Goal: Information Seeking & Learning: Compare options

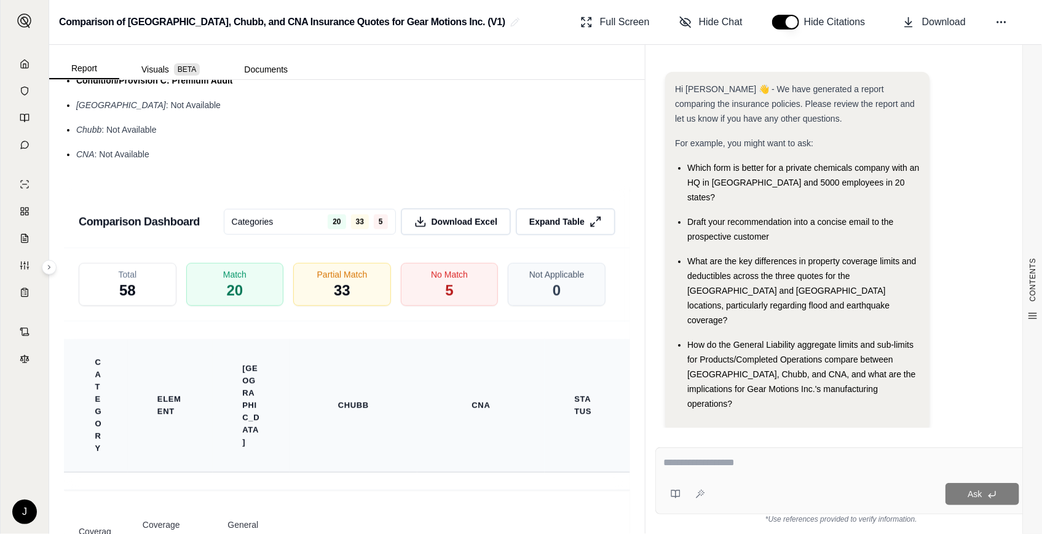
scroll to position [2963, 0]
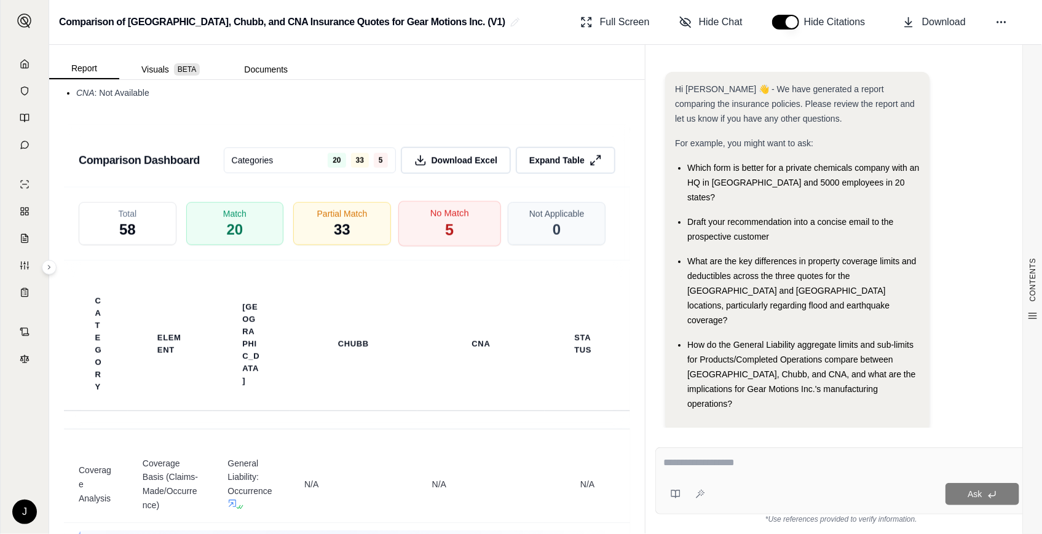
click at [475, 237] on div "No Match 5" at bounding box center [450, 224] width 103 height 46
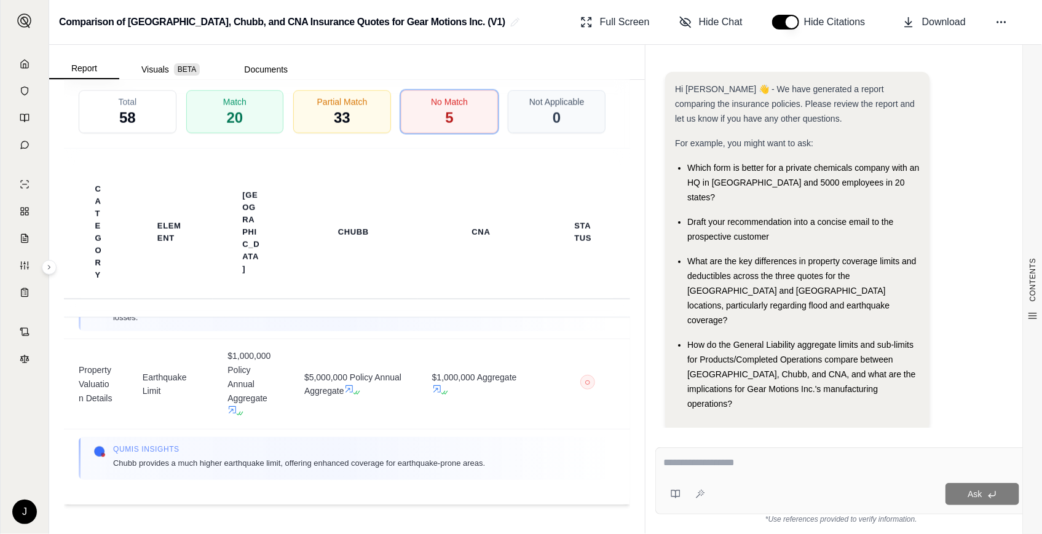
scroll to position [576, 0]
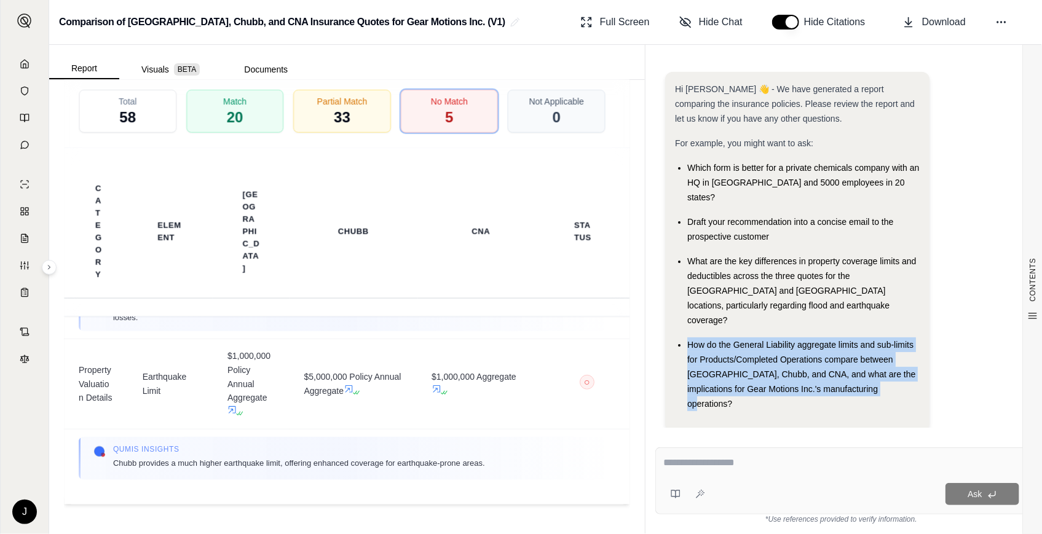
drag, startPoint x: 867, startPoint y: 363, endPoint x: 688, endPoint y: 314, distance: 186.2
click at [688, 338] on div "How do the General Liability aggregate limits and sub-limits for Products/Compl…" at bounding box center [804, 375] width 232 height 74
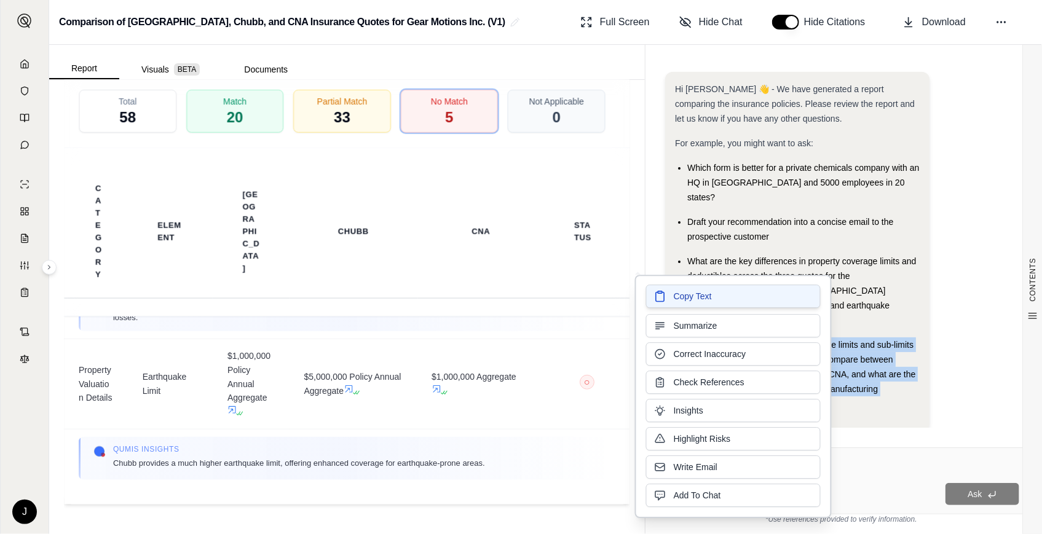
copy span "How do the General Liability aggregate limits and sub-limits for Products/Compl…"
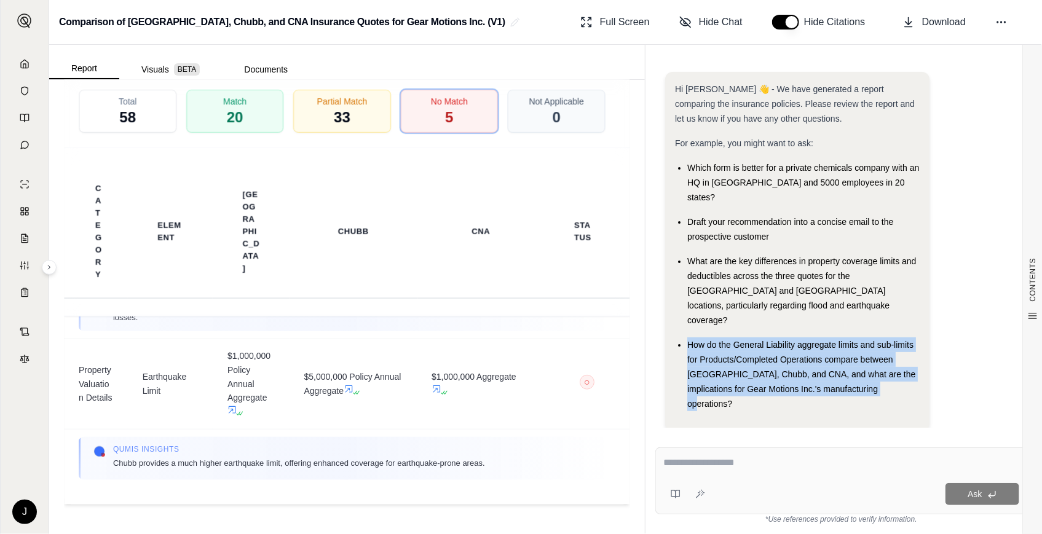
click at [876, 467] on textarea at bounding box center [842, 463] width 356 height 15
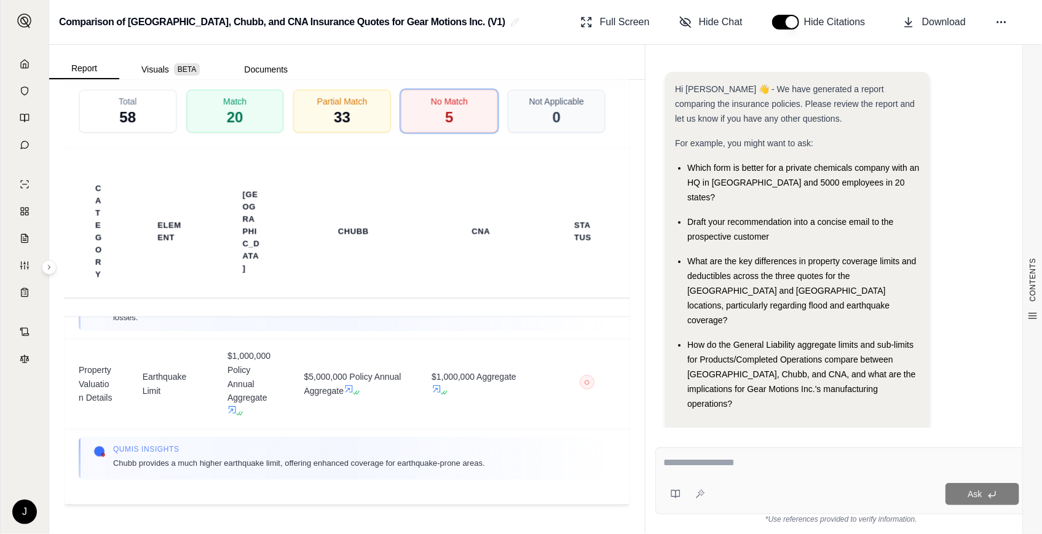
paste textarea "**********"
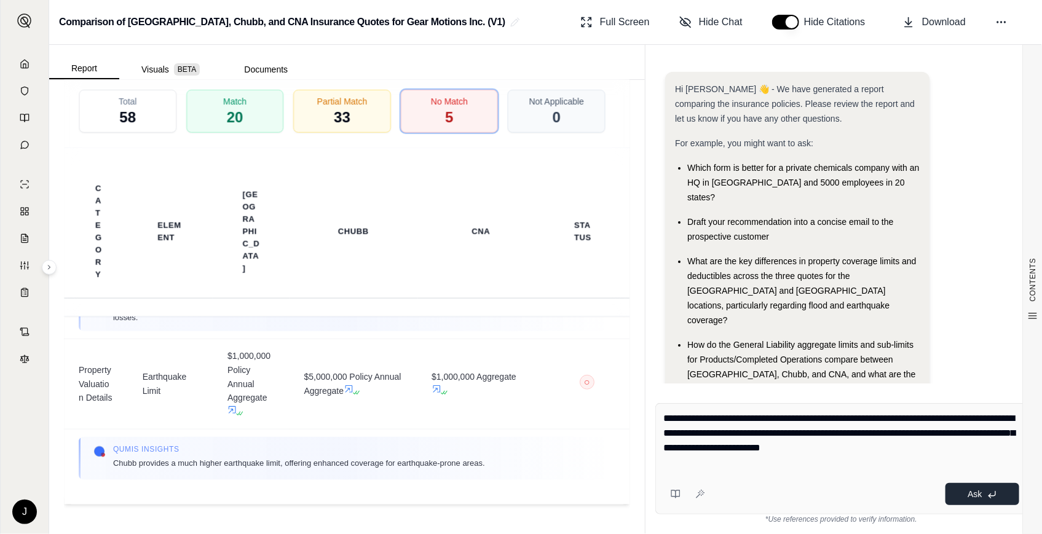
type textarea "**********"
click at [964, 493] on button "Ask" at bounding box center [983, 494] width 74 height 22
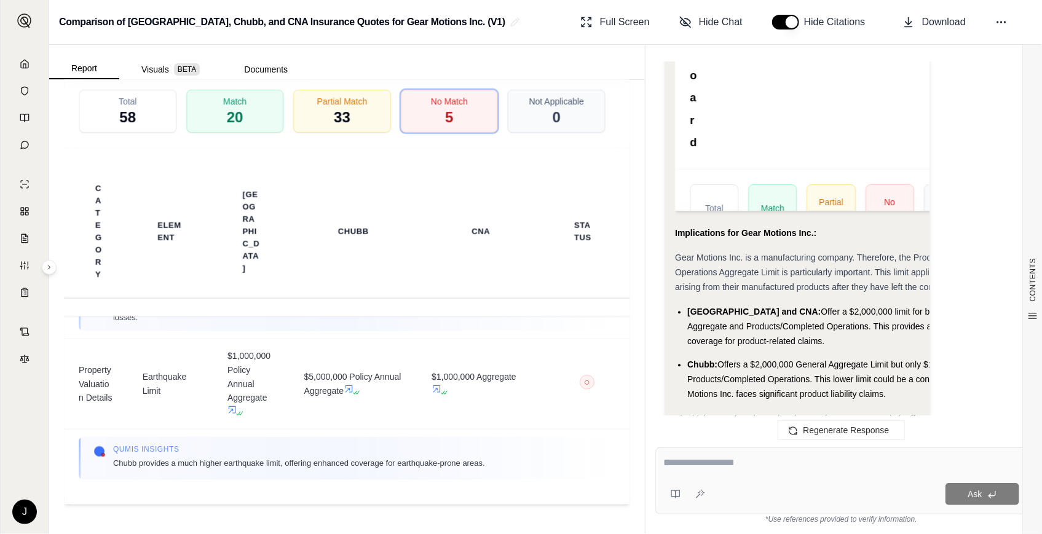
scroll to position [1457, 0]
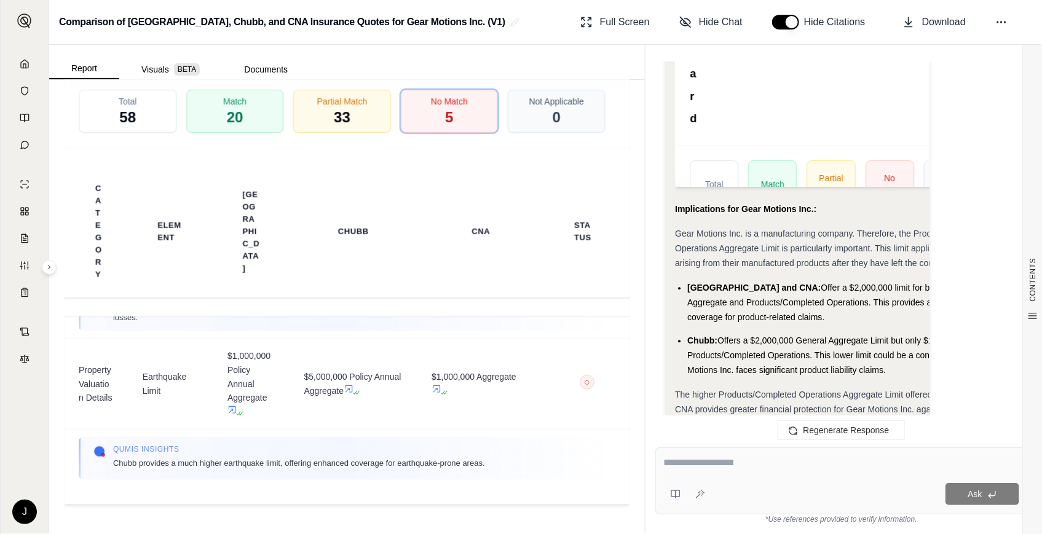
click at [798, 390] on span "The higher Products/Completed Operations Aggregate Limit offered by Hartford an…" at bounding box center [834, 417] width 319 height 54
click at [772, 280] on li "[GEOGRAPHIC_DATA] and CNA: Offer a $2,000,000 limit for both General Aggregate …" at bounding box center [843, 302] width 310 height 44
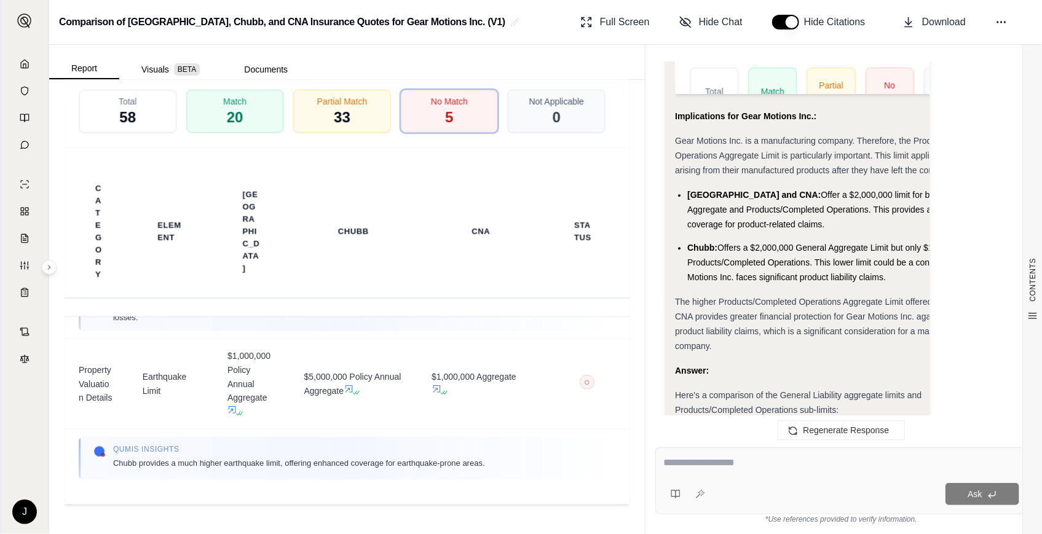
scroll to position [1513, 0]
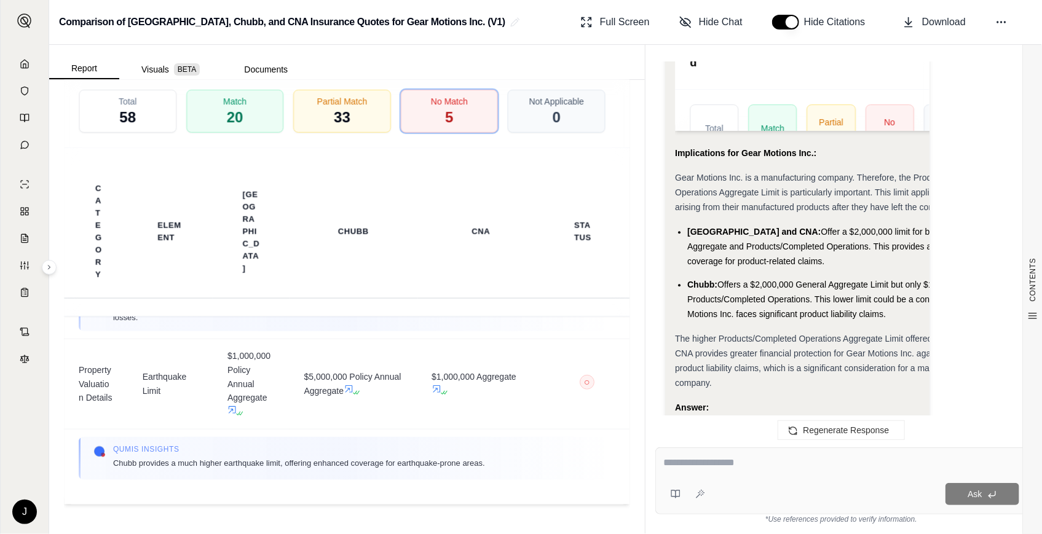
drag, startPoint x: 933, startPoint y: 338, endPoint x: 924, endPoint y: 317, distance: 23.4
click at [1027, 336] on div "Report Visuals BETA Documents CONTENTS Table of Contents INSURANCE POLICY COMPA…" at bounding box center [545, 290] width 993 height 490
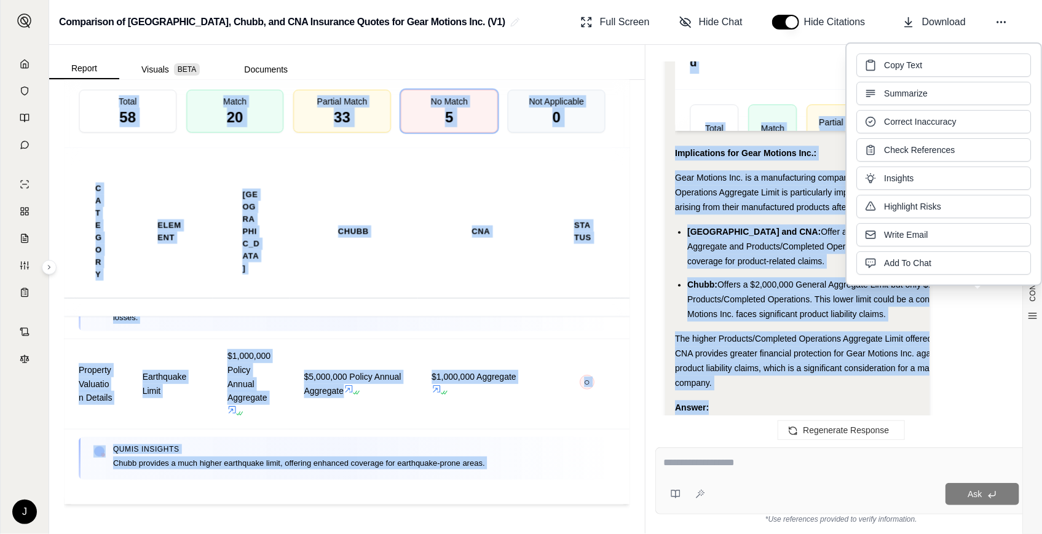
scroll to position [2692, 0]
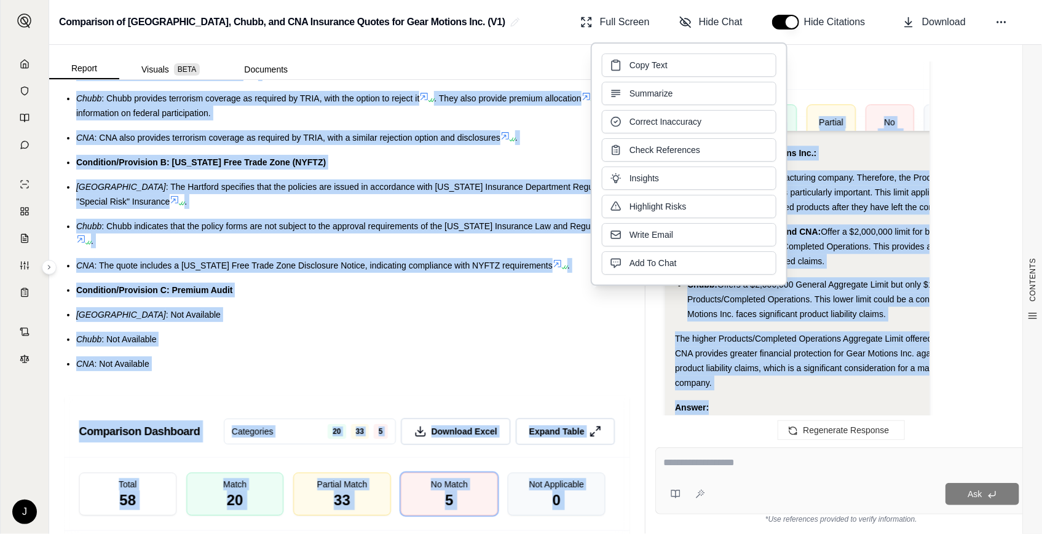
click at [733, 400] on div "Answer:" at bounding box center [836, 407] width 322 height 15
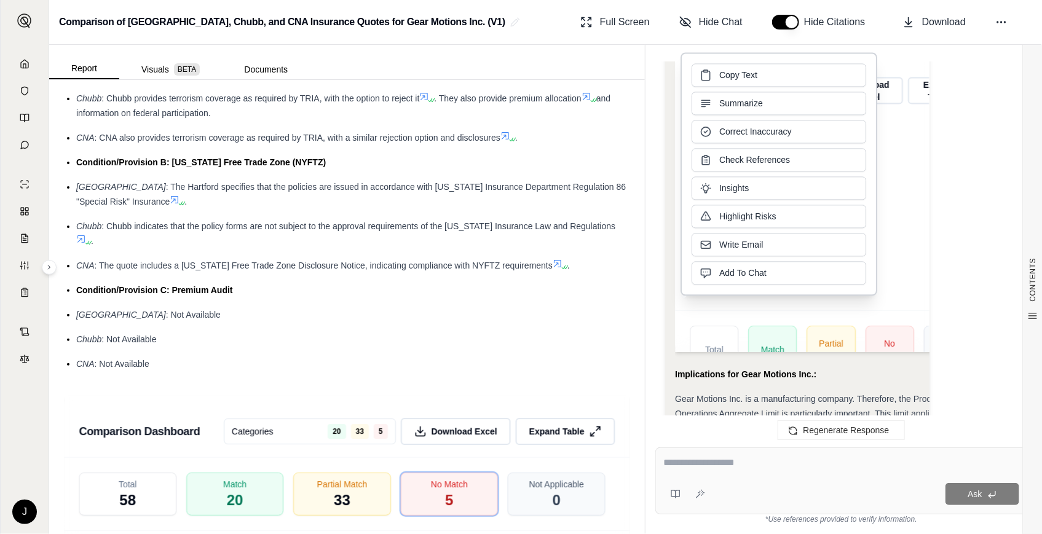
scroll to position [1289, 0]
click at [941, 15] on span "Download" at bounding box center [945, 22] width 44 height 15
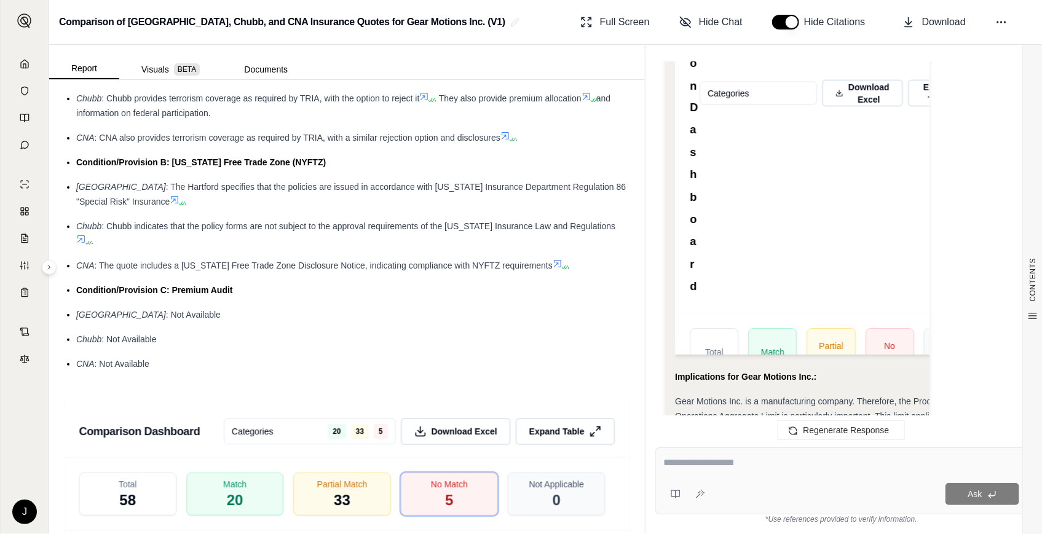
click at [413, 337] on ul "Condition/Provision A: Terrorism Risk Insurance Act (TRIA) [GEOGRAPHIC_DATA] : …" at bounding box center [347, 199] width 566 height 344
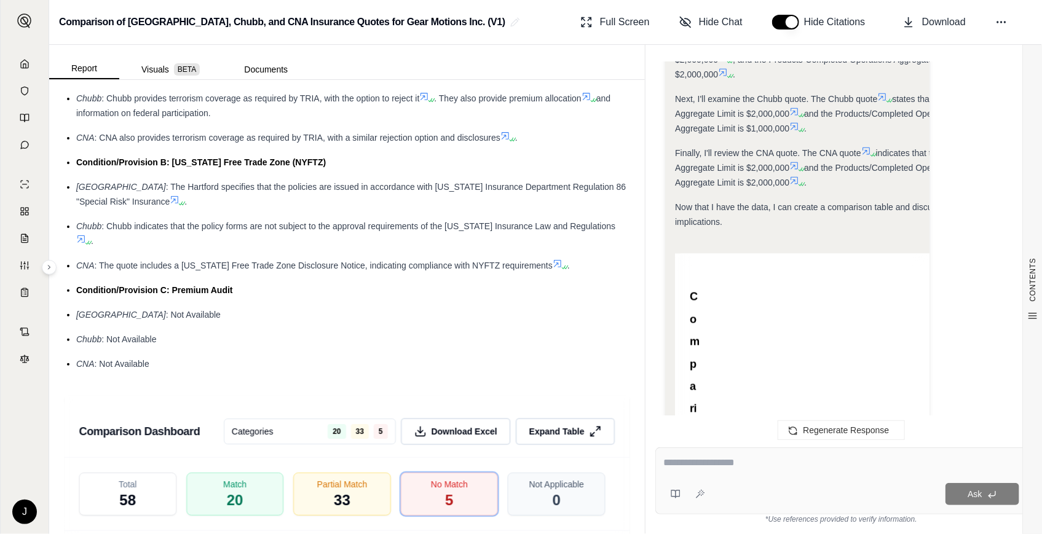
scroll to position [953, 0]
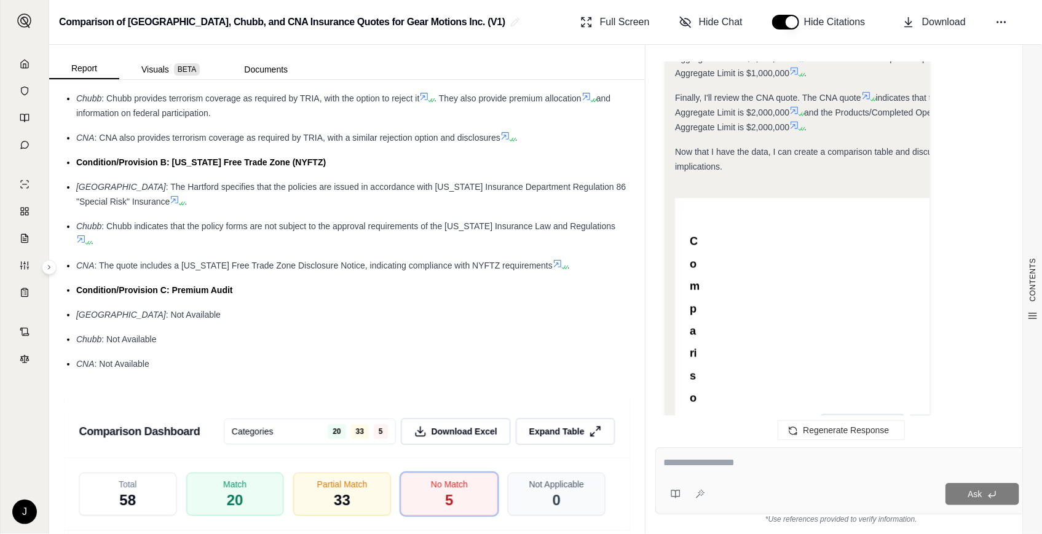
click at [876, 416] on span "Download Excel" at bounding box center [870, 429] width 44 height 26
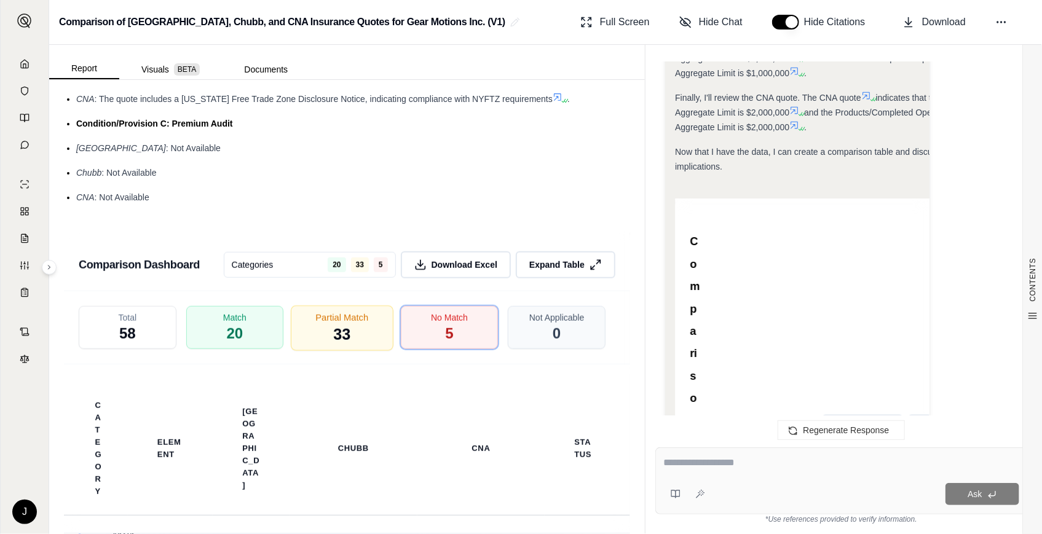
scroll to position [2860, 0]
click at [443, 271] on span "Download Excel" at bounding box center [465, 264] width 69 height 13
click at [431, 269] on button "Download Excel" at bounding box center [456, 264] width 116 height 28
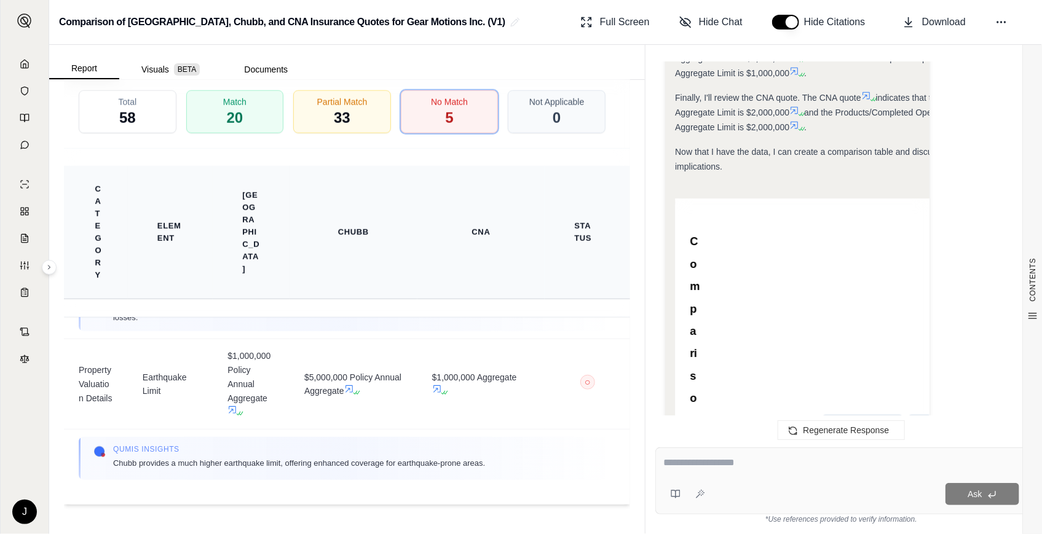
scroll to position [3089, 0]
click at [146, 73] on button "Visuals BETA" at bounding box center [170, 70] width 103 height 20
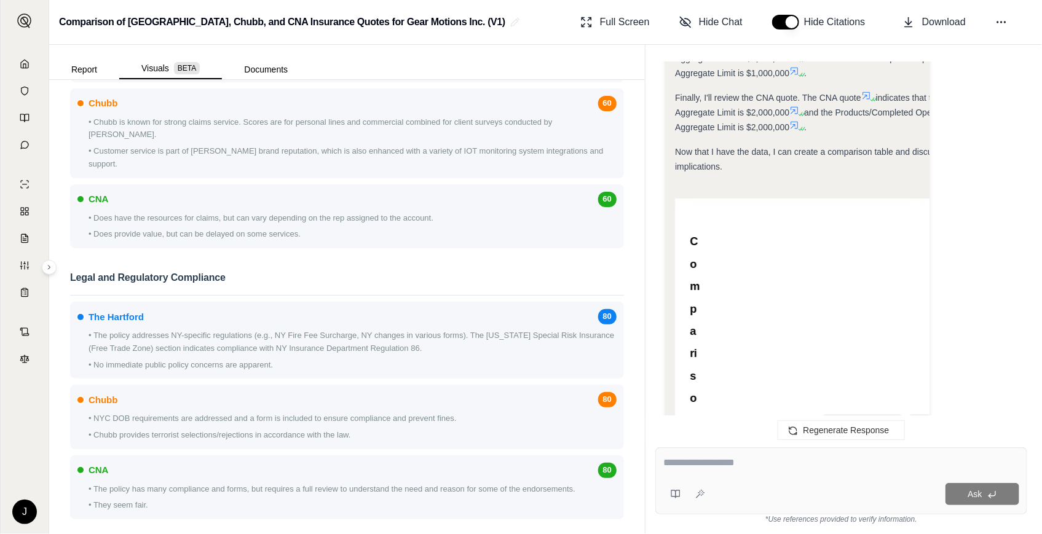
scroll to position [2202, 0]
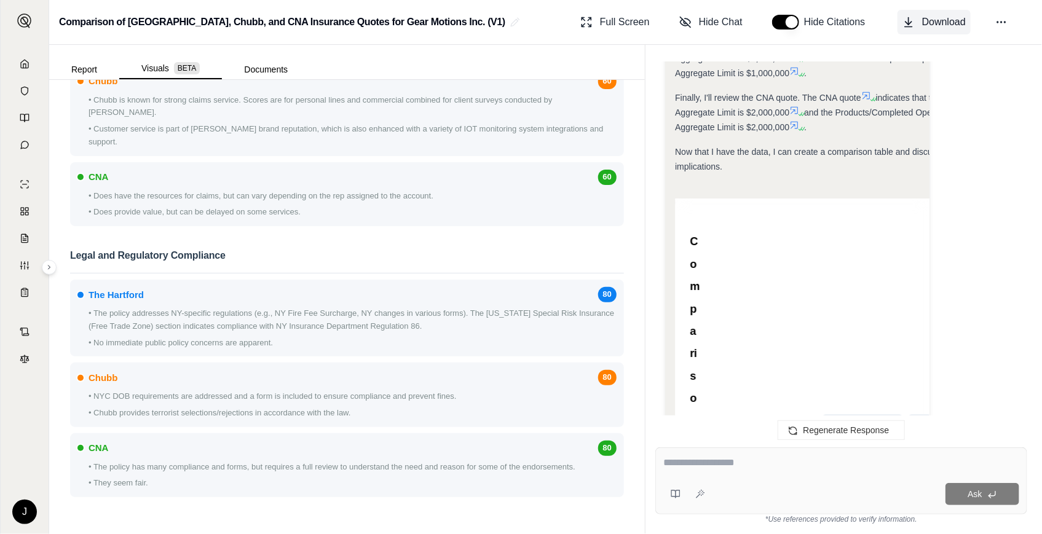
click at [946, 23] on span "Download" at bounding box center [945, 22] width 44 height 15
click at [611, 26] on span "Full Screen" at bounding box center [625, 22] width 50 height 15
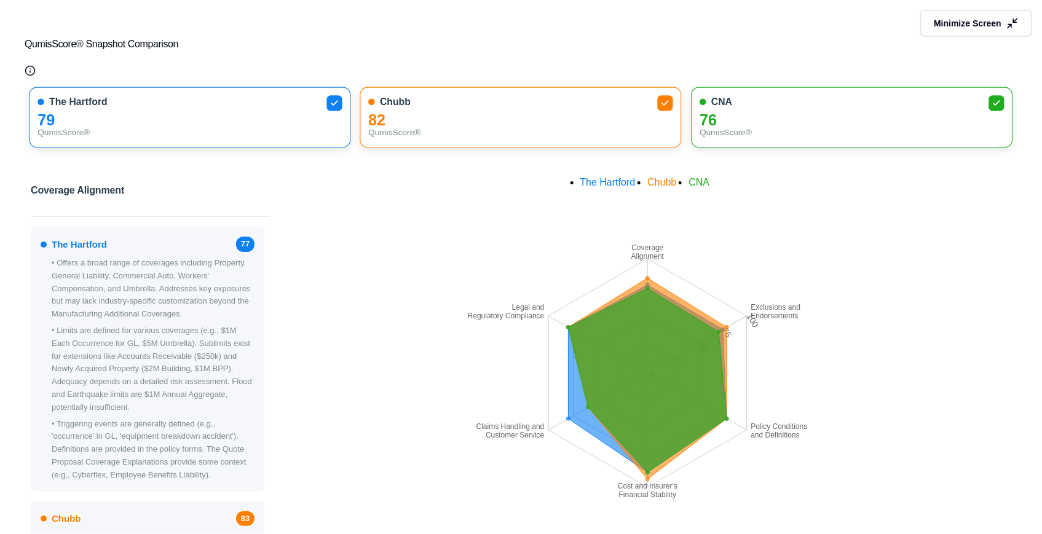
click at [28, 69] on icon "Qumis Score Info" at bounding box center [30, 70] width 11 height 11
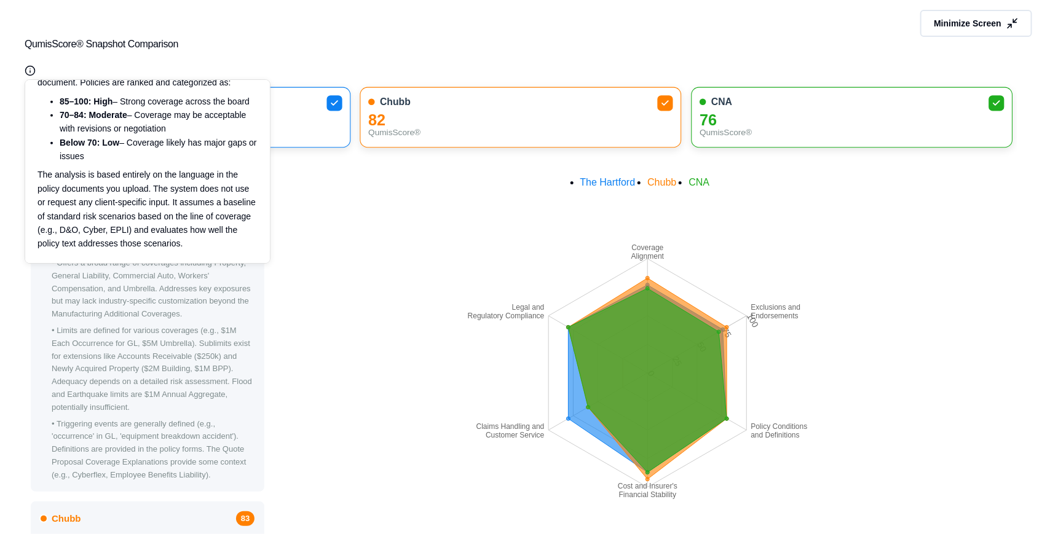
scroll to position [439, 0]
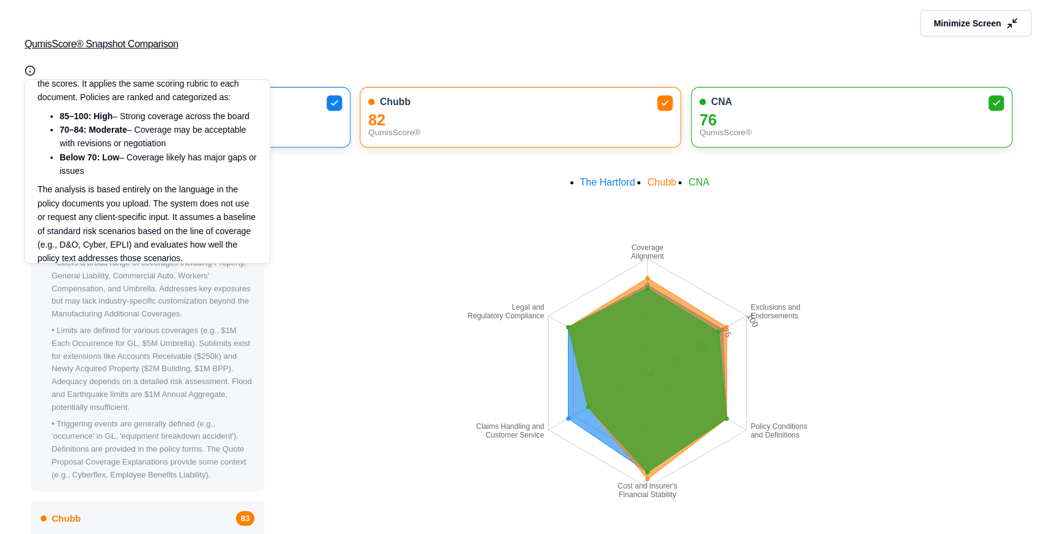
click at [377, 26] on button "QumisScore® Snapshot Comparison" at bounding box center [521, 44] width 993 height 39
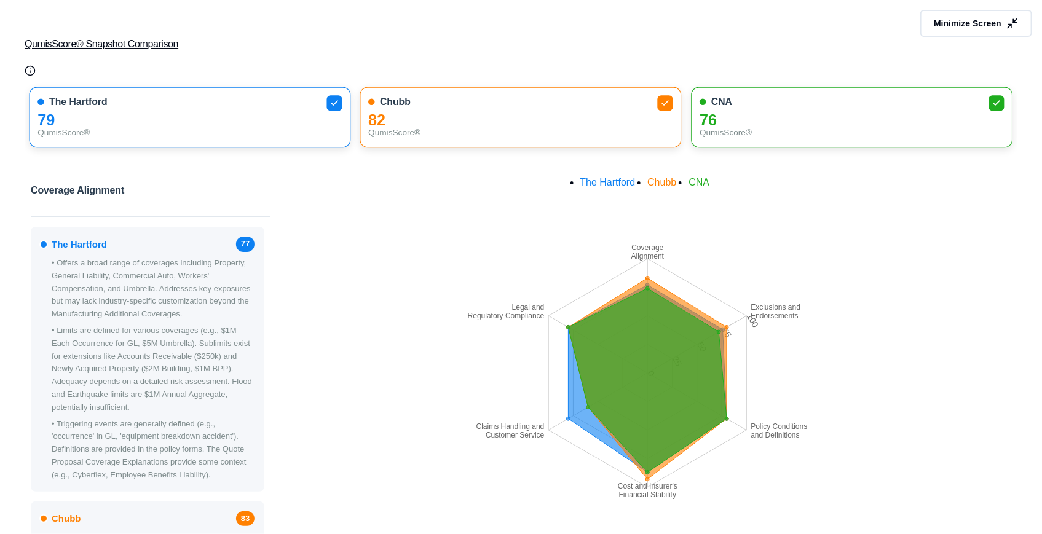
click at [122, 42] on button "QumisScore® Snapshot Comparison" at bounding box center [521, 44] width 993 height 39
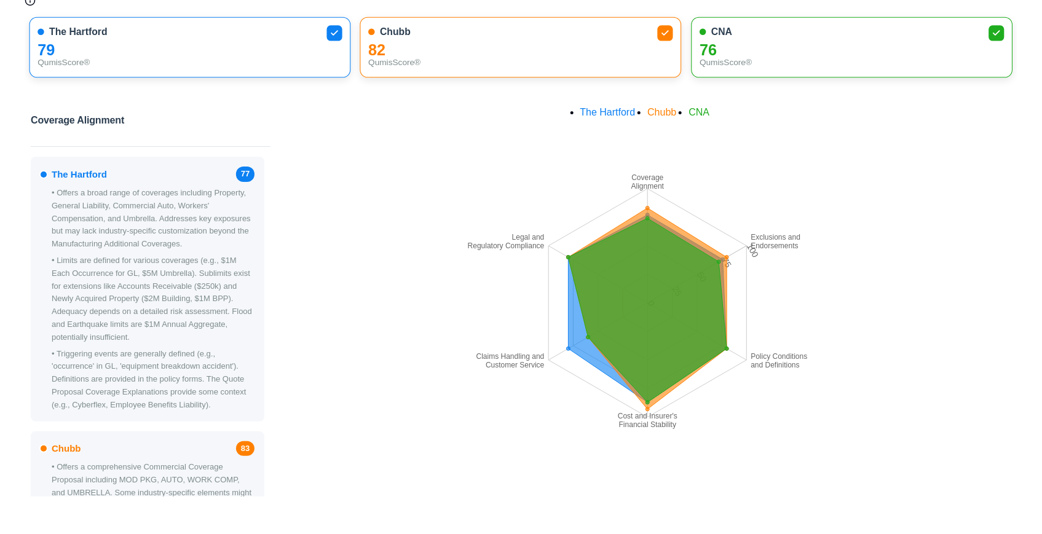
scroll to position [0, 0]
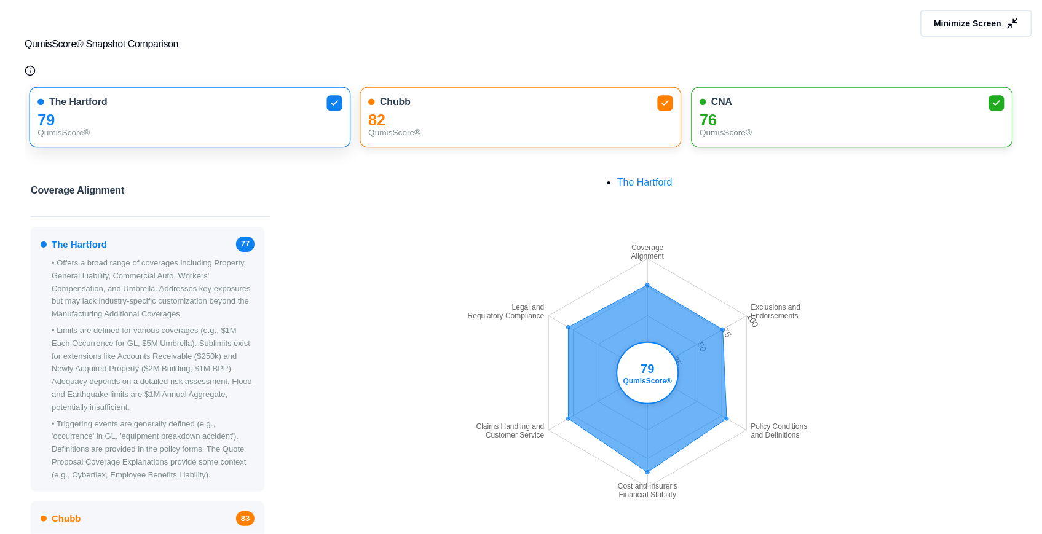
drag, startPoint x: 252, startPoint y: 102, endPoint x: 260, endPoint y: 68, distance: 34.6
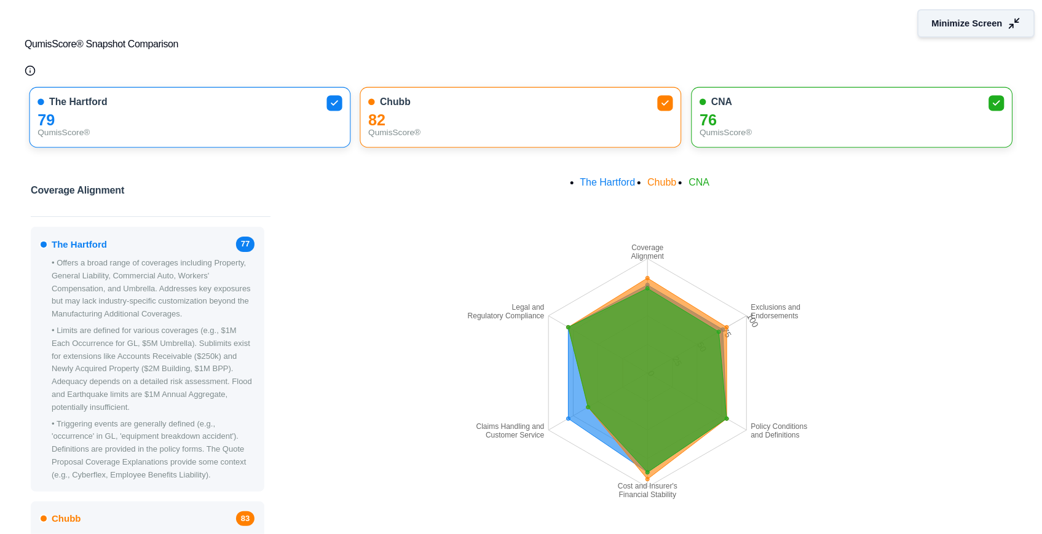
click at [950, 14] on button "Minimize Screen" at bounding box center [976, 23] width 117 height 28
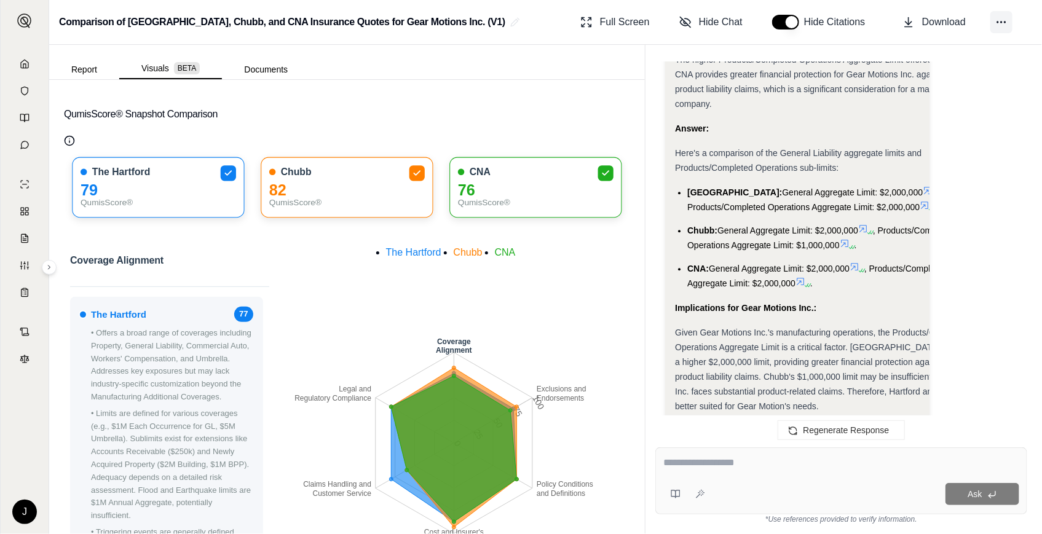
click at [996, 18] on icon at bounding box center [1002, 22] width 12 height 12
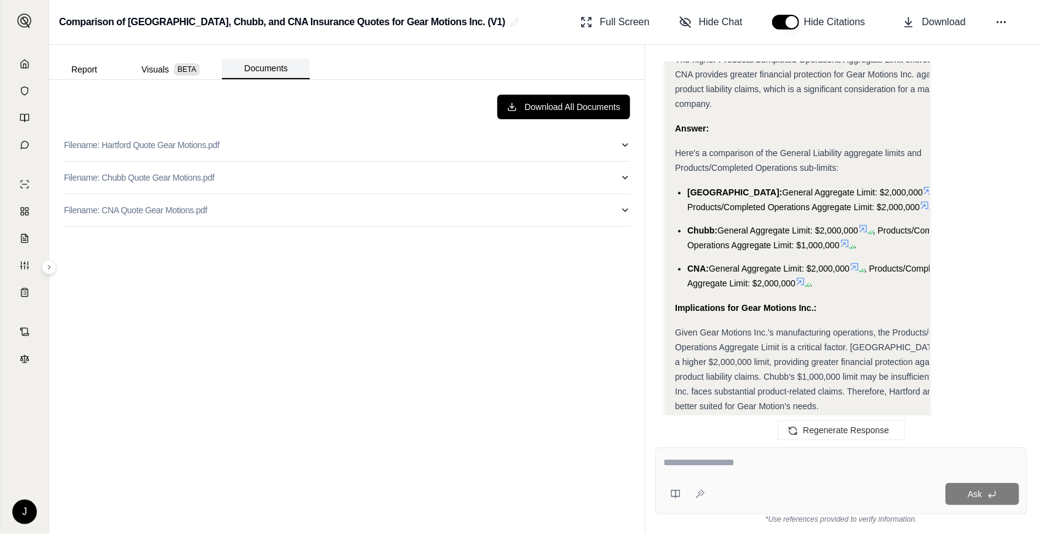
click at [244, 64] on button "Documents" at bounding box center [266, 68] width 88 height 21
click at [180, 80] on div "Download All Documents Filename: Hartford Quote Gear Motions.pdf Filename: Chub…" at bounding box center [347, 307] width 596 height 455
click at [172, 73] on button "Visuals BETA" at bounding box center [170, 70] width 103 height 20
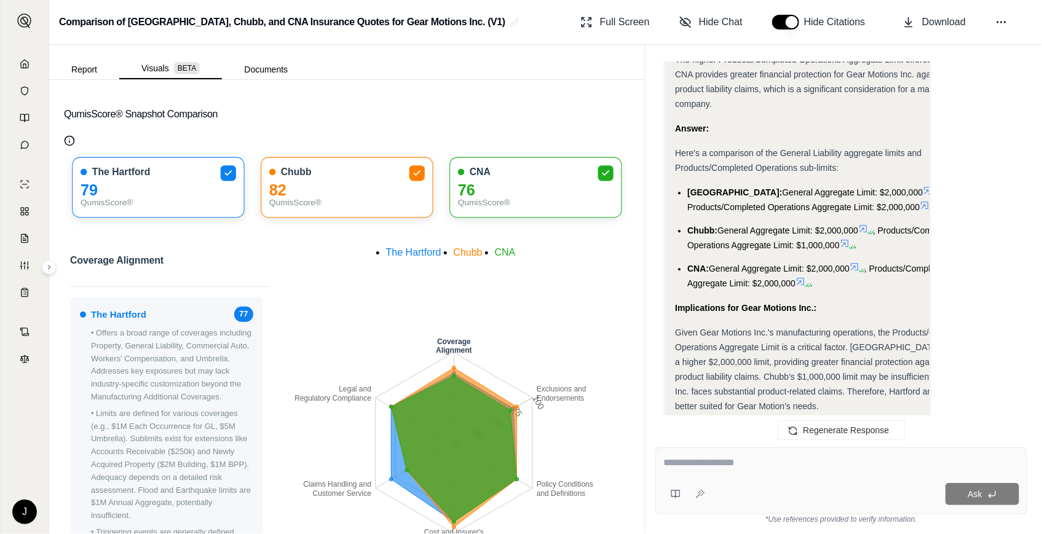
click at [44, 274] on div "J" at bounding box center [25, 288] width 48 height 493
click at [47, 269] on icon at bounding box center [49, 267] width 7 height 7
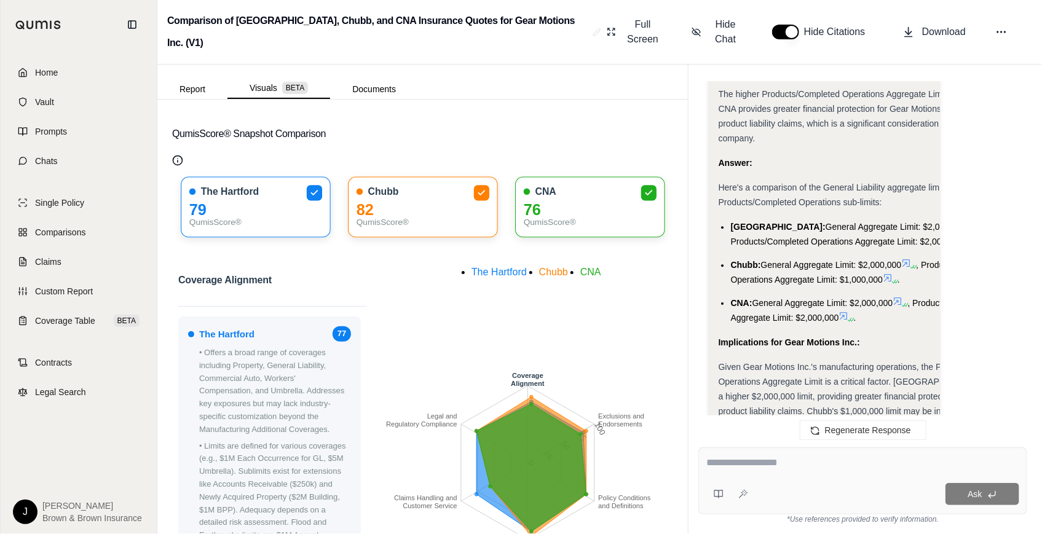
scroll to position [1837, 0]
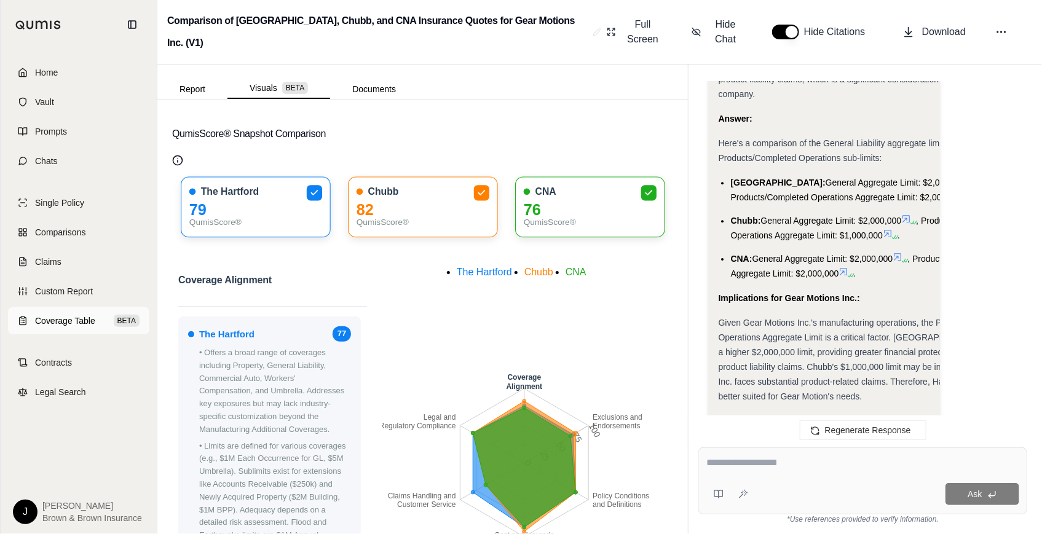
click at [58, 318] on span "Coverage Table" at bounding box center [65, 321] width 60 height 12
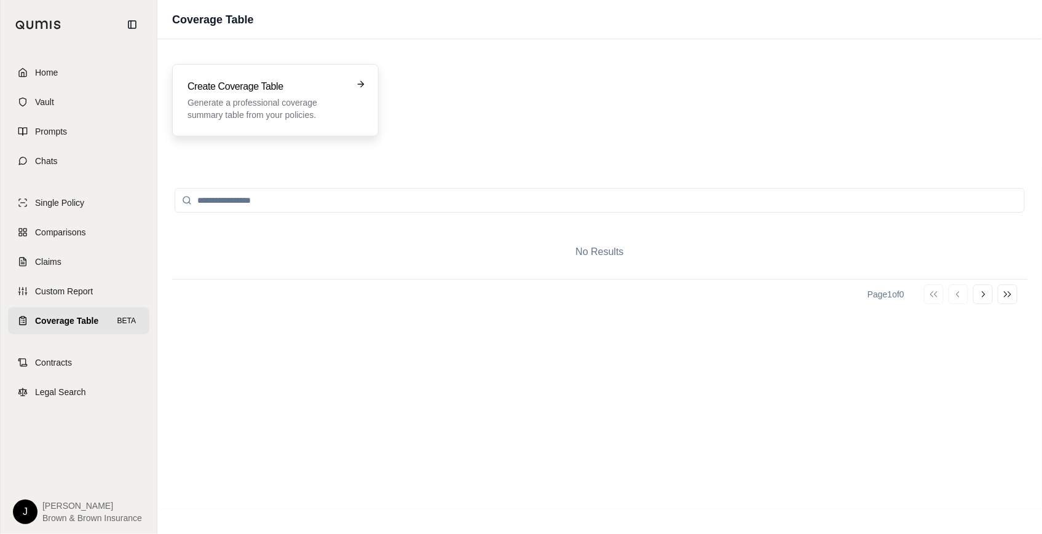
click at [293, 103] on p "Generate a professional coverage summary table from your policies." at bounding box center [267, 109] width 159 height 25
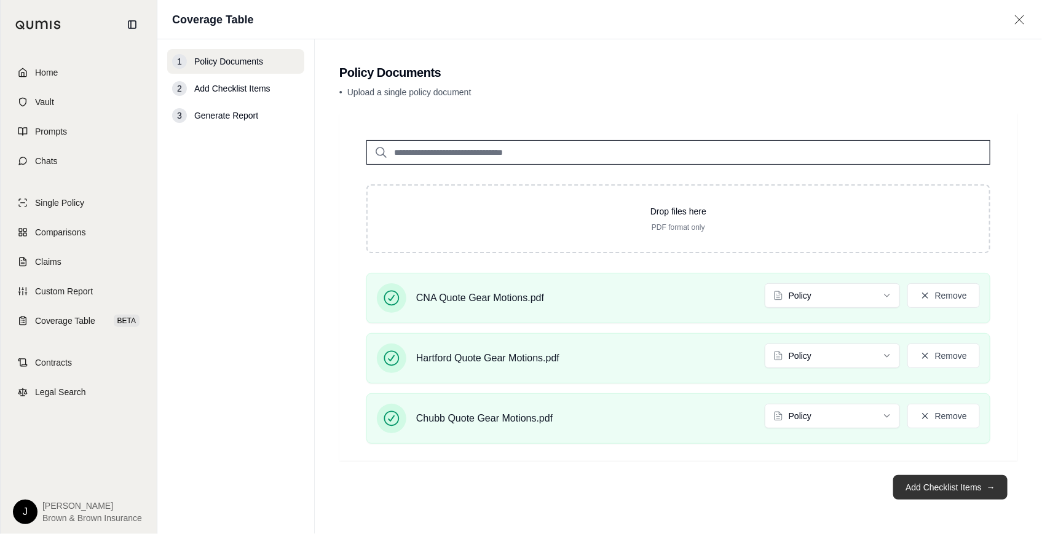
click at [942, 486] on button "Add Checklist Items →" at bounding box center [951, 487] width 114 height 25
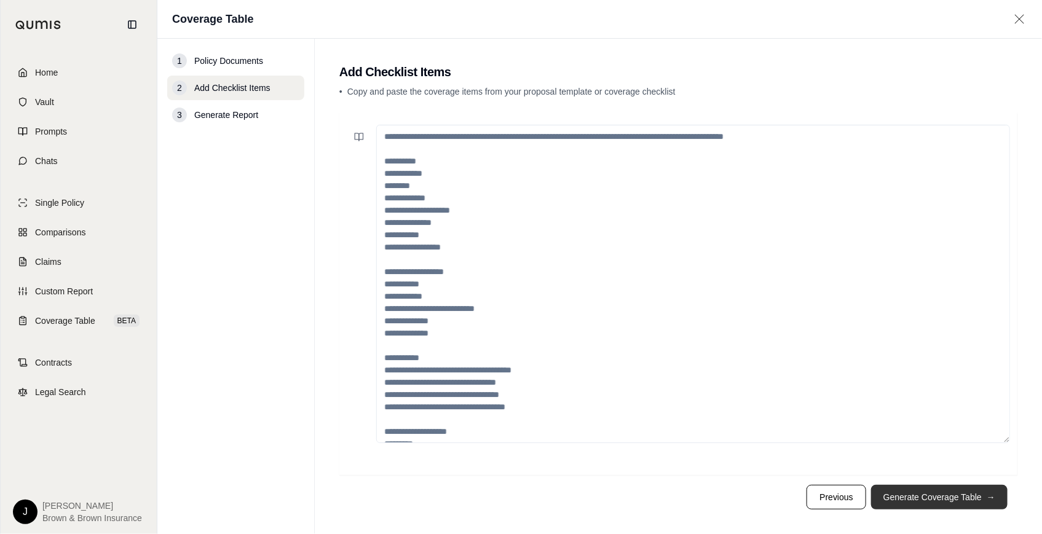
click at [923, 492] on button "Generate Coverage Table →" at bounding box center [940, 497] width 137 height 25
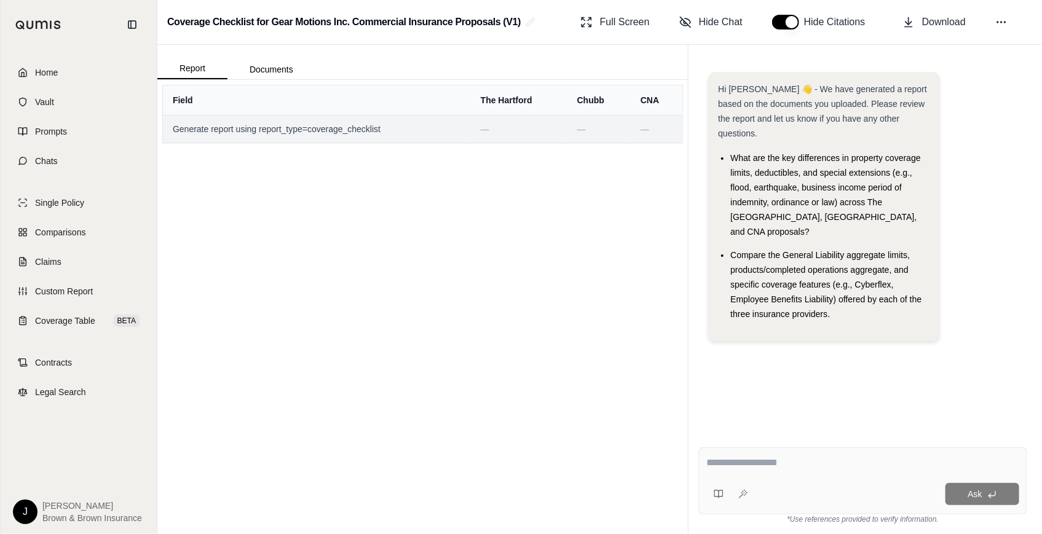
click at [321, 130] on span "Generate report using report_type=coverage_checklist" at bounding box center [317, 129] width 288 height 12
click at [326, 128] on span "Generate report using report_type=coverage_checklist" at bounding box center [317, 129] width 288 height 12
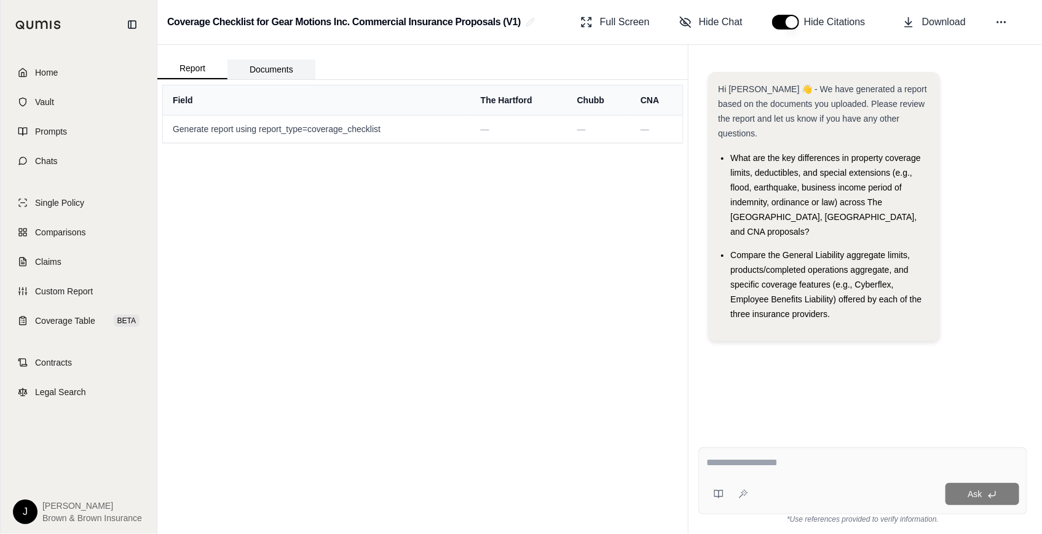
click at [276, 73] on button "Documents" at bounding box center [272, 70] width 88 height 20
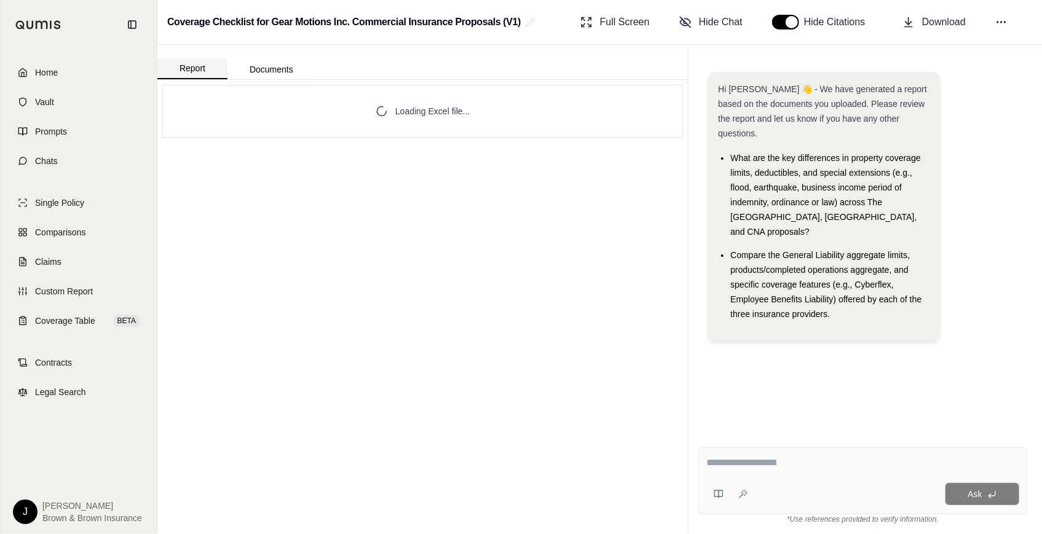
click at [204, 71] on button "Report" at bounding box center [192, 68] width 70 height 21
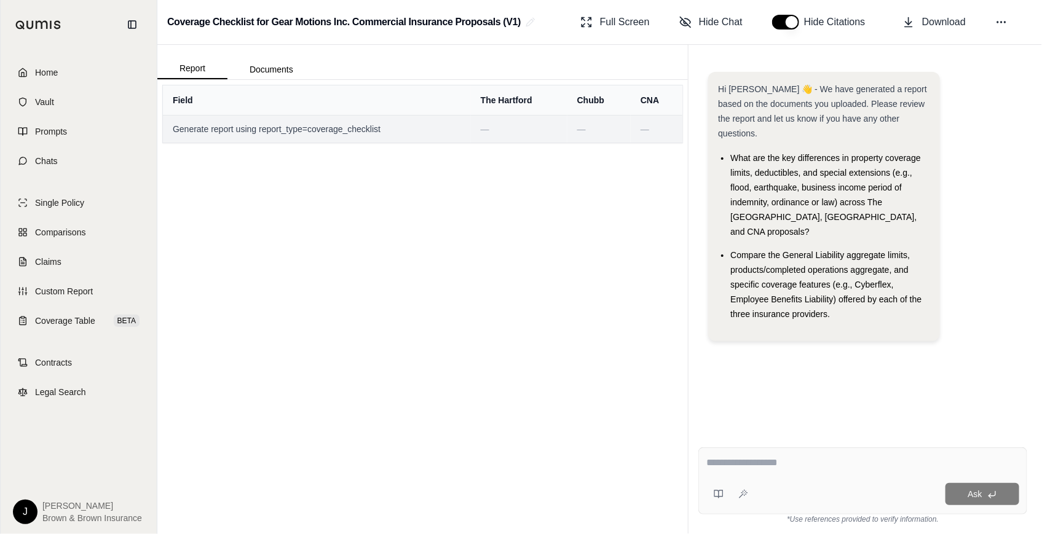
click at [215, 136] on td "Generate report using report_type=coverage_checklist" at bounding box center [317, 129] width 308 height 28
click at [201, 127] on span "Generate report using report_type=coverage_checklist" at bounding box center [317, 129] width 288 height 12
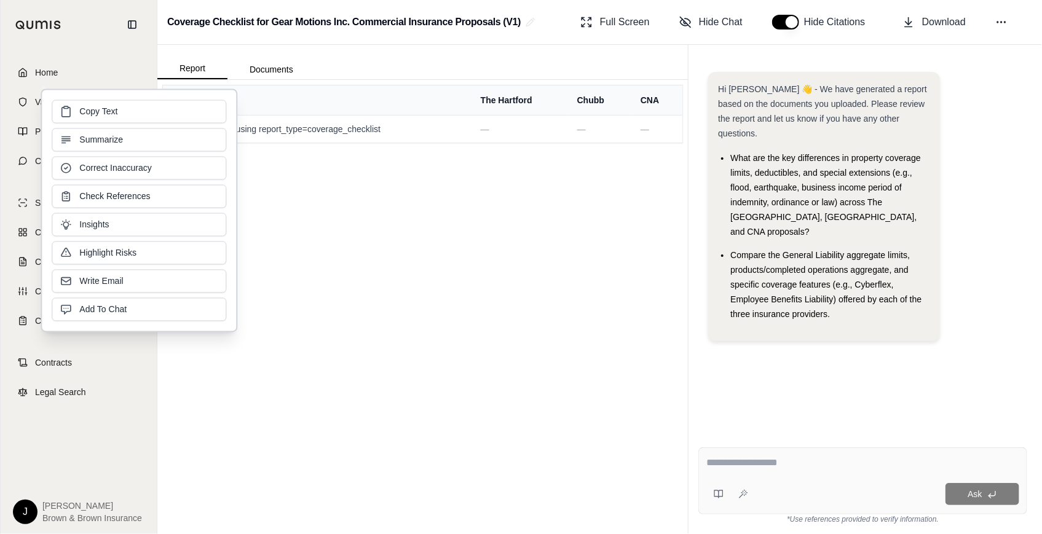
drag, startPoint x: 201, startPoint y: 127, endPoint x: 311, endPoint y: 298, distance: 202.8
click at [311, 298] on div "Field The Hartford Chubb CNA Generate report using report_type=coverage_checkli…" at bounding box center [422, 307] width 531 height 455
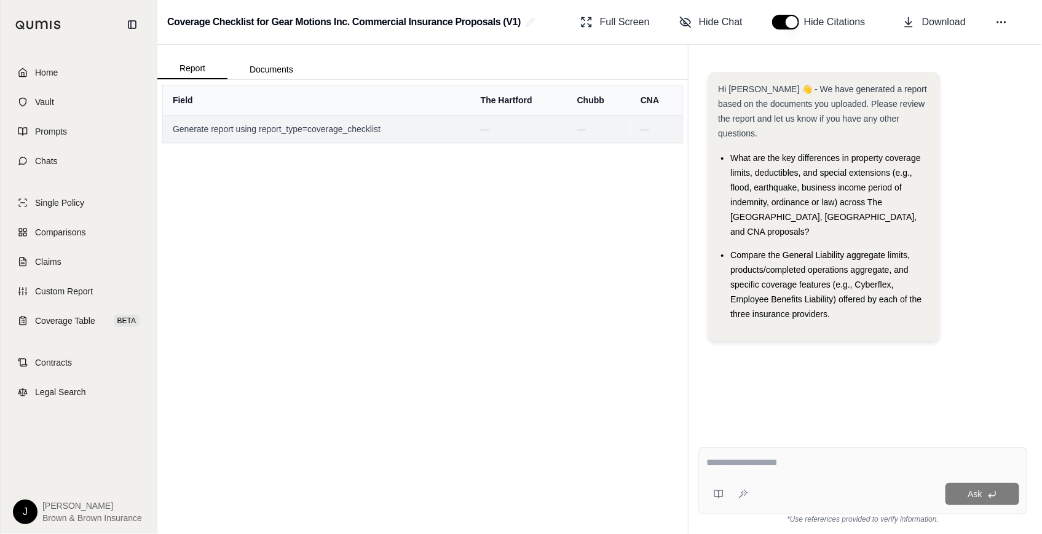
click at [574, 135] on td "—" at bounding box center [599, 129] width 63 height 28
click at [498, 138] on td "—" at bounding box center [519, 129] width 97 height 28
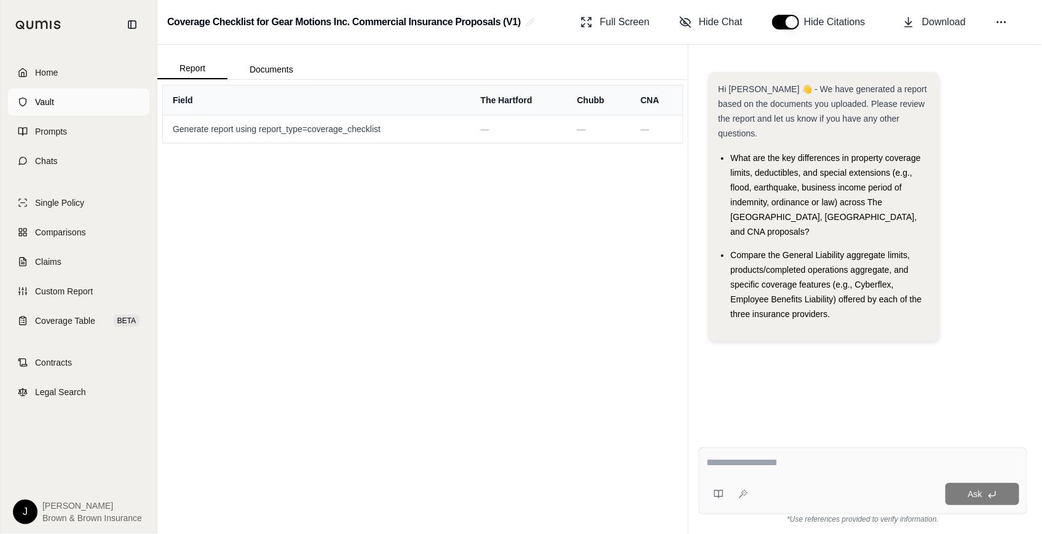
click at [72, 97] on link "Vault" at bounding box center [78, 102] width 141 height 27
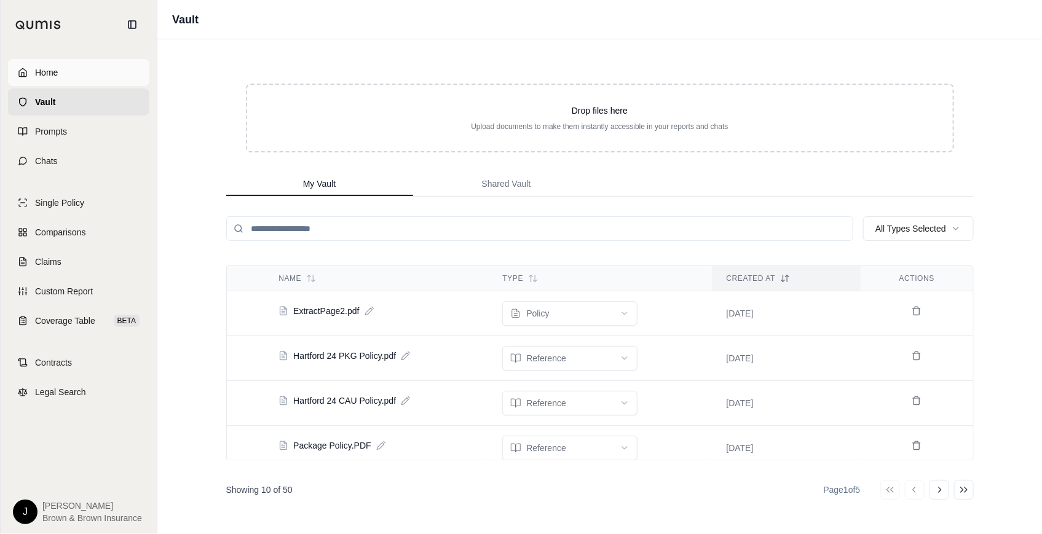
click at [83, 73] on link "Home" at bounding box center [78, 72] width 141 height 27
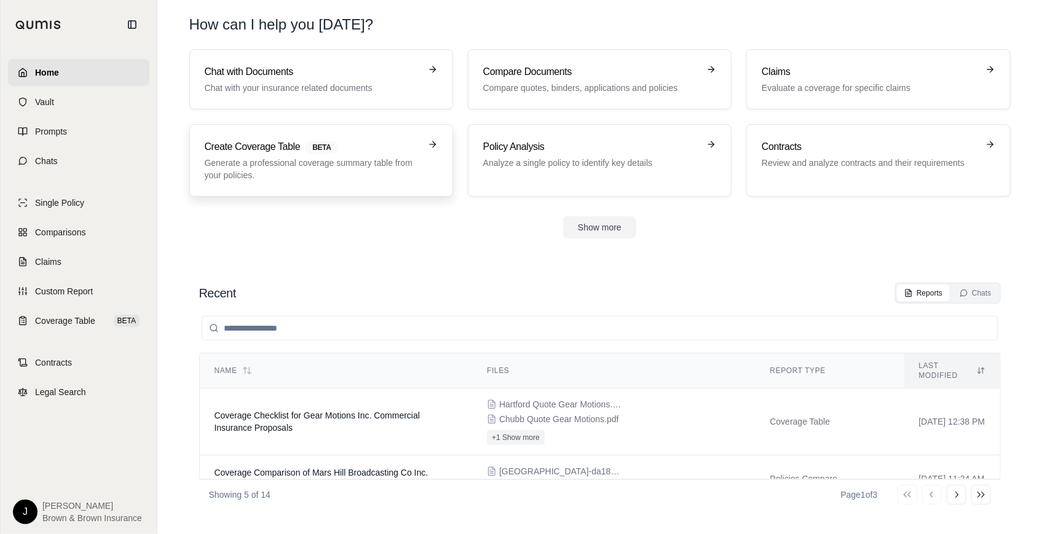
click at [389, 167] on p "Generate a professional coverage summary table from your policies." at bounding box center [313, 169] width 216 height 25
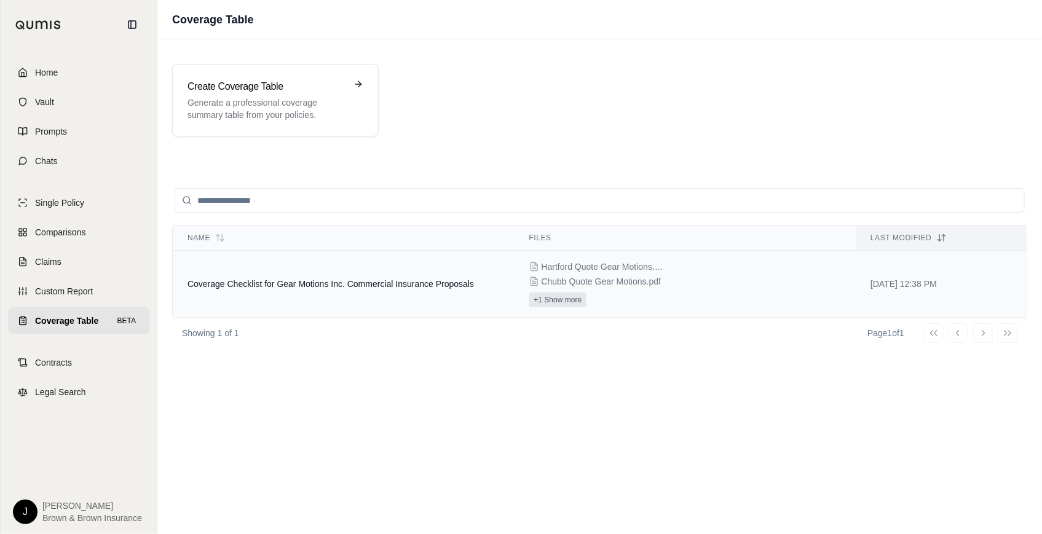
click at [543, 304] on button "+1 Show more" at bounding box center [559, 300] width 58 height 15
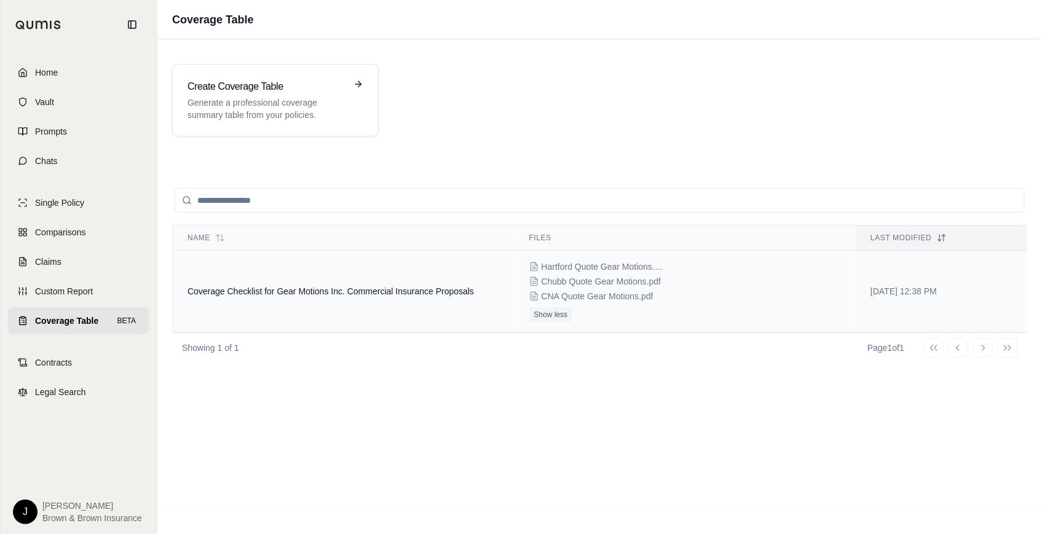
click at [625, 261] on span "Hartford Quote Gear Motions.pdf" at bounding box center [603, 267] width 123 height 12
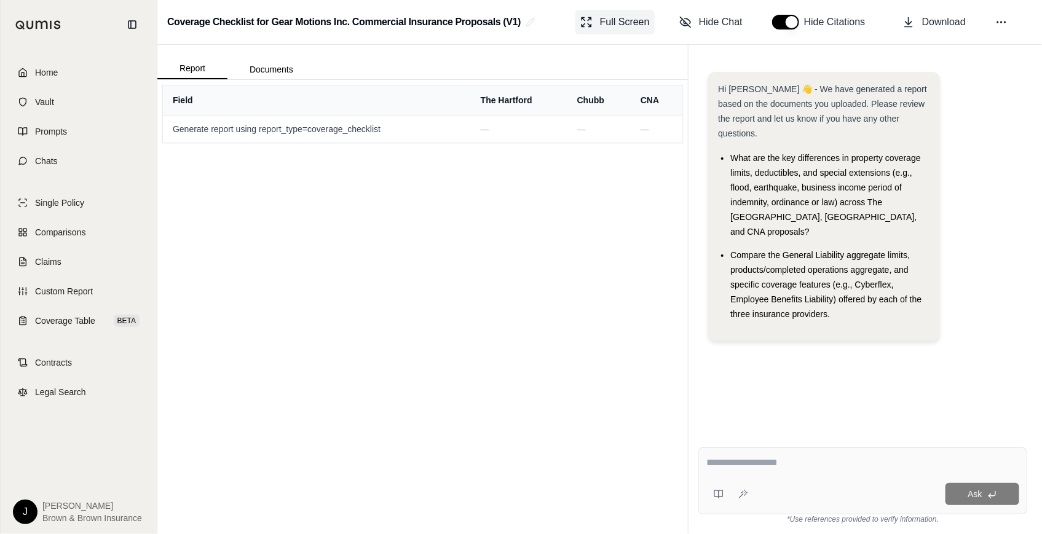
click at [604, 27] on span "Full Screen" at bounding box center [625, 22] width 50 height 15
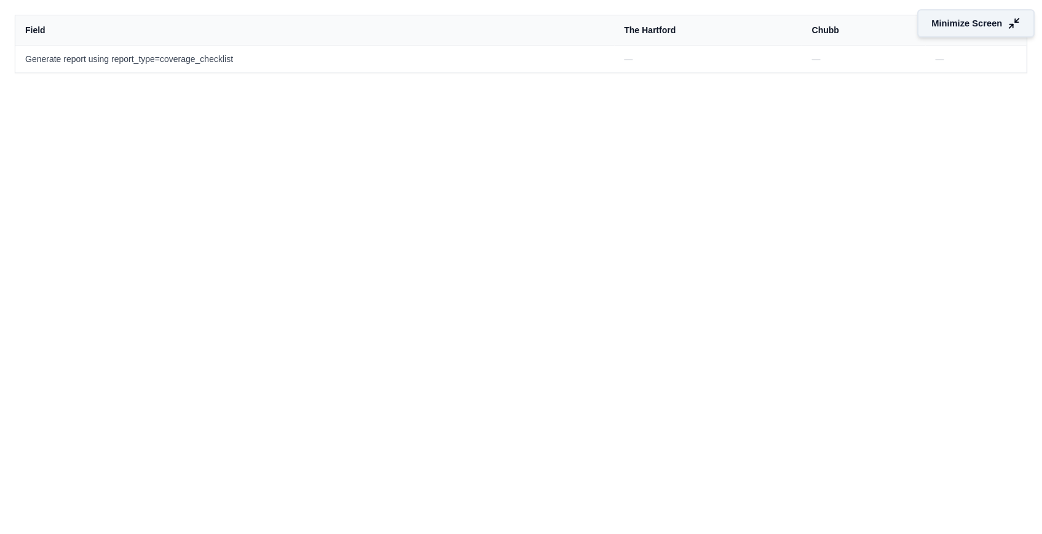
click at [955, 22] on span "Minimize Screen" at bounding box center [967, 23] width 71 height 13
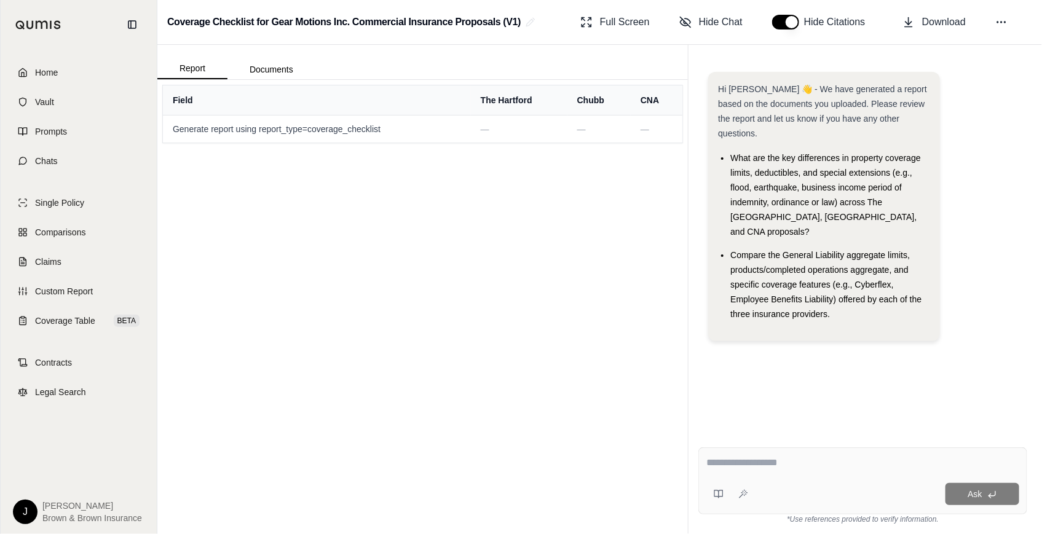
click at [848, 468] on textarea at bounding box center [863, 463] width 313 height 15
type textarea "**********"
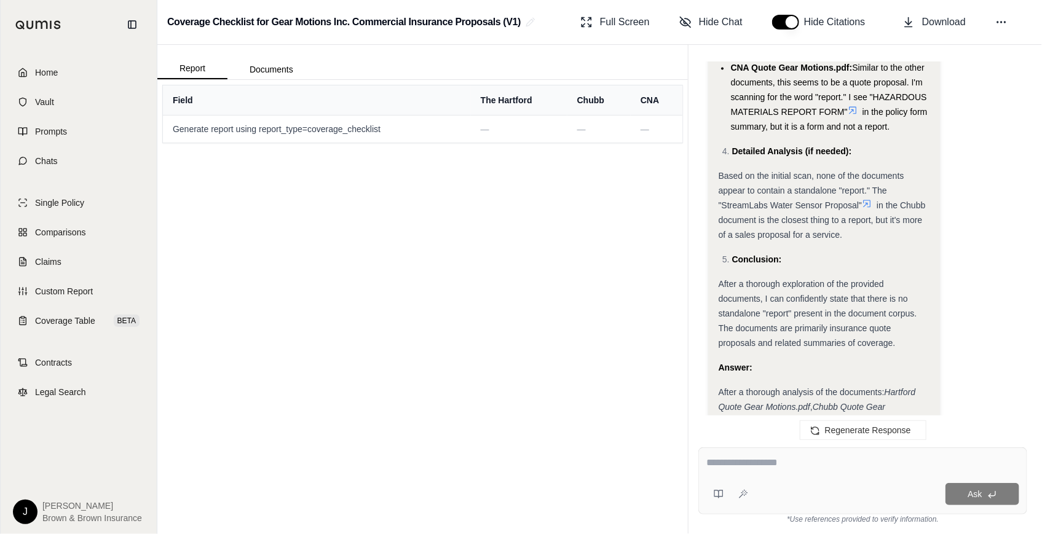
scroll to position [1138, 0]
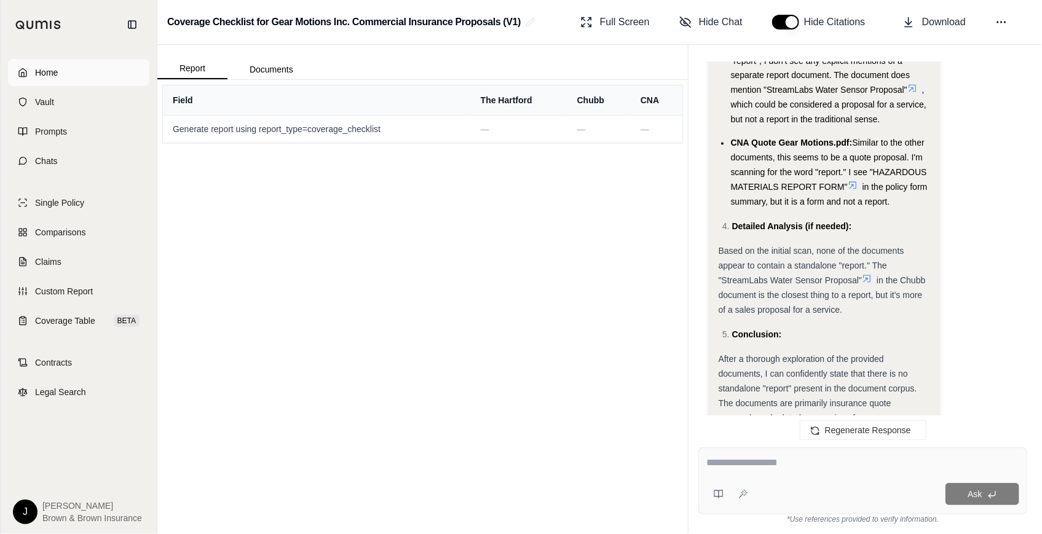
click at [77, 81] on link "Home" at bounding box center [78, 72] width 141 height 27
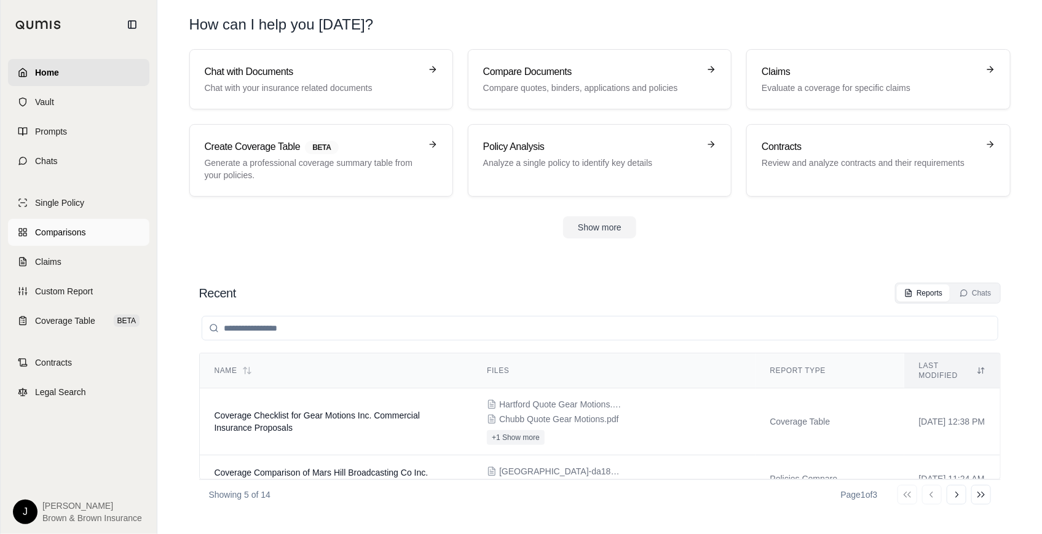
click at [57, 236] on span "Comparisons" at bounding box center [60, 232] width 50 height 12
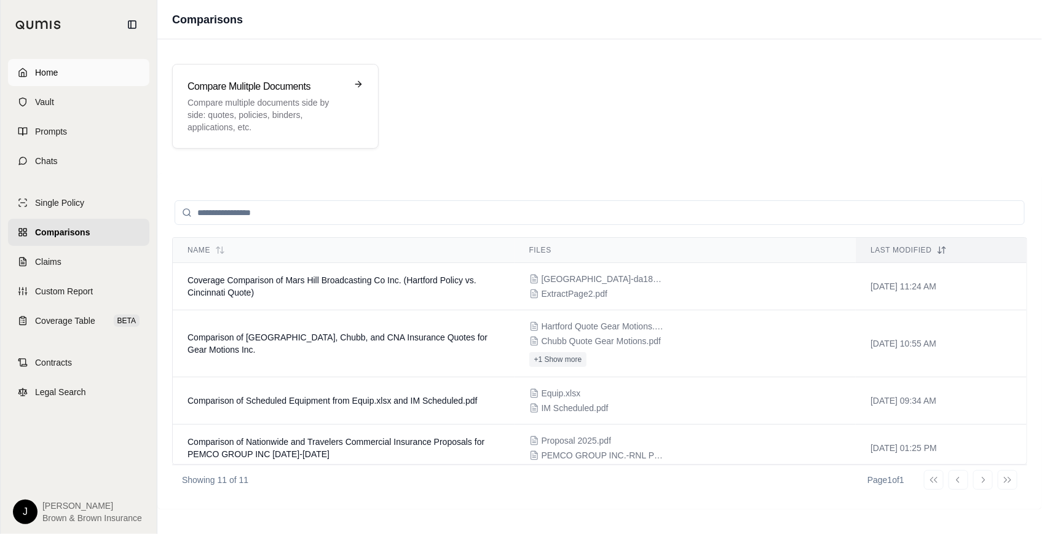
click at [58, 79] on link "Home" at bounding box center [78, 72] width 141 height 27
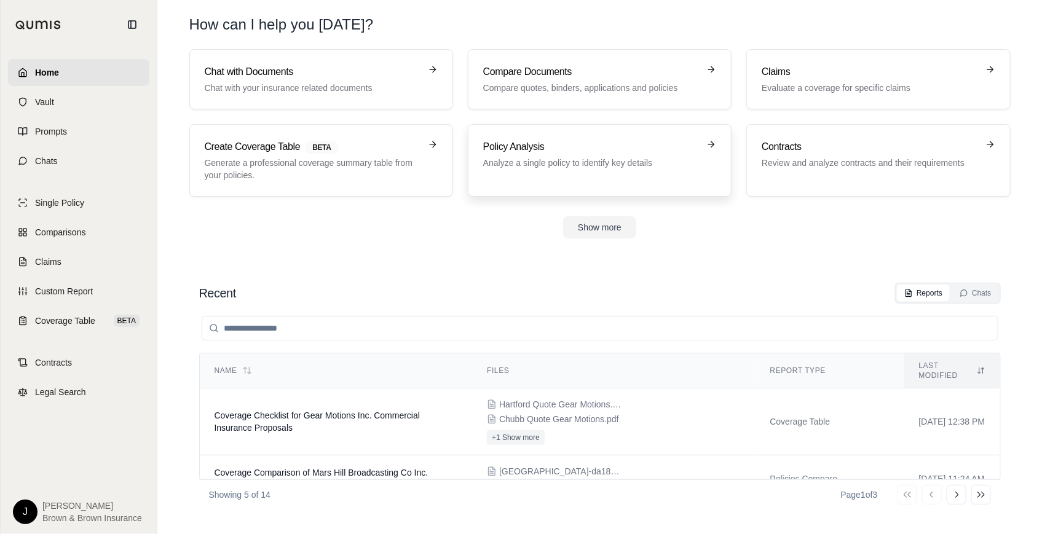
click at [611, 167] on p "Analyze a single policy to identify key details" at bounding box center [591, 163] width 216 height 12
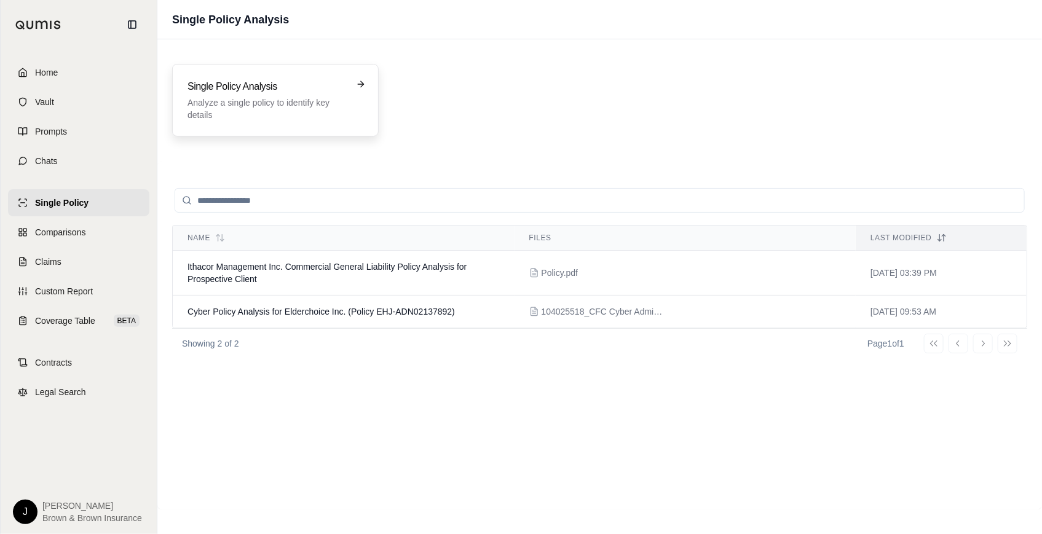
click at [274, 111] on p "Analyze a single policy to identify key details" at bounding box center [267, 109] width 159 height 25
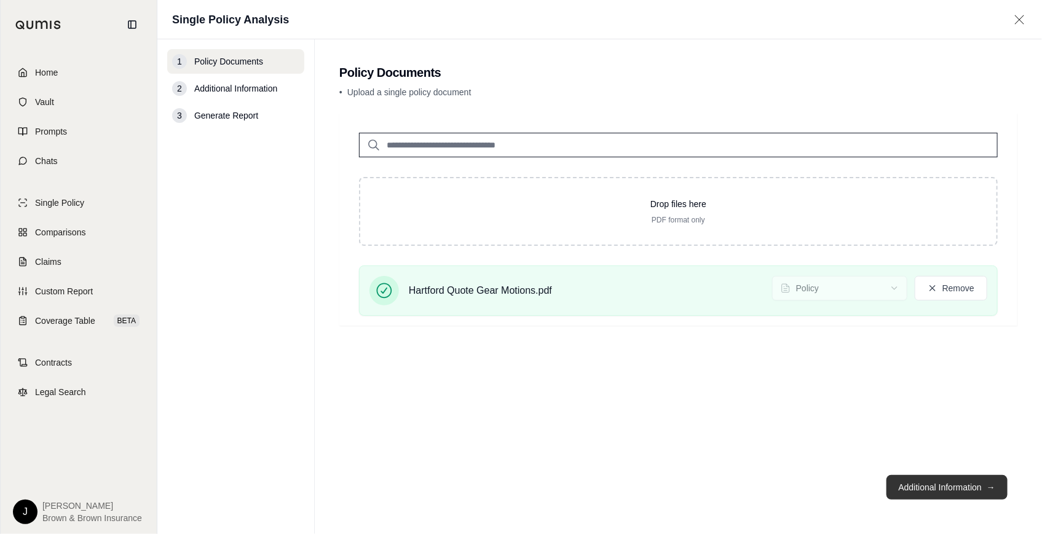
click at [962, 493] on button "Additional Information →" at bounding box center [947, 487] width 121 height 25
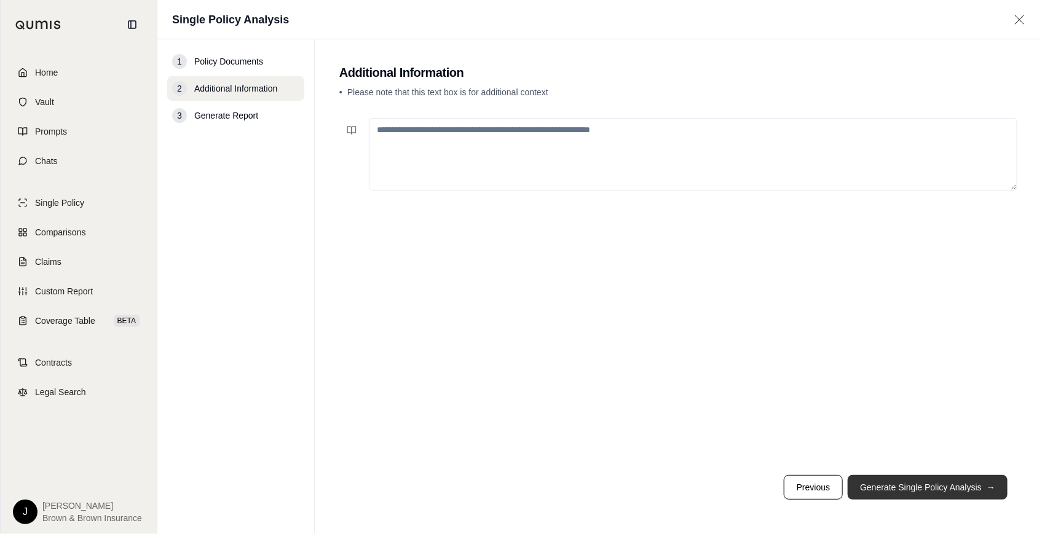
click at [961, 491] on button "Generate Single Policy Analysis →" at bounding box center [928, 487] width 160 height 25
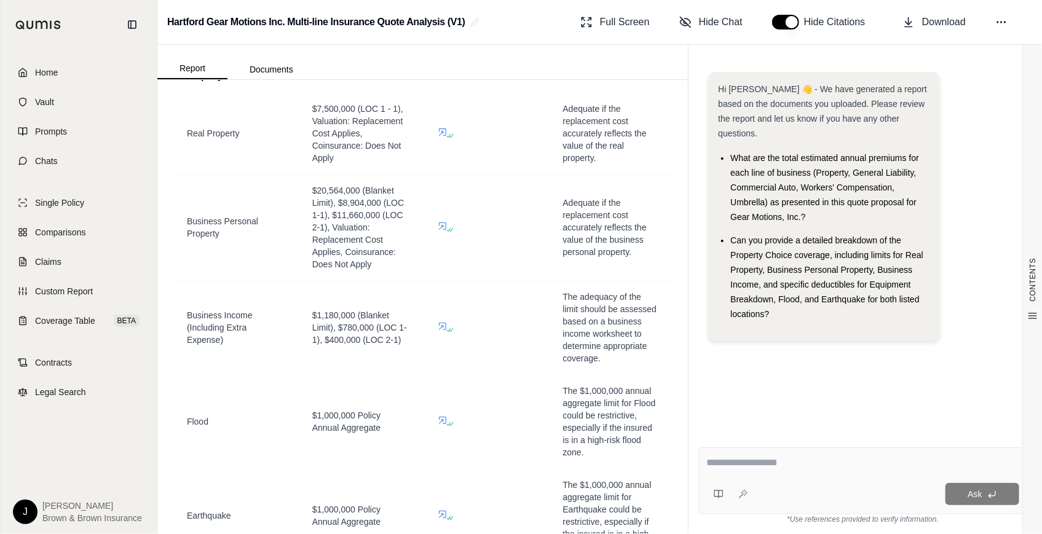
scroll to position [1303, 0]
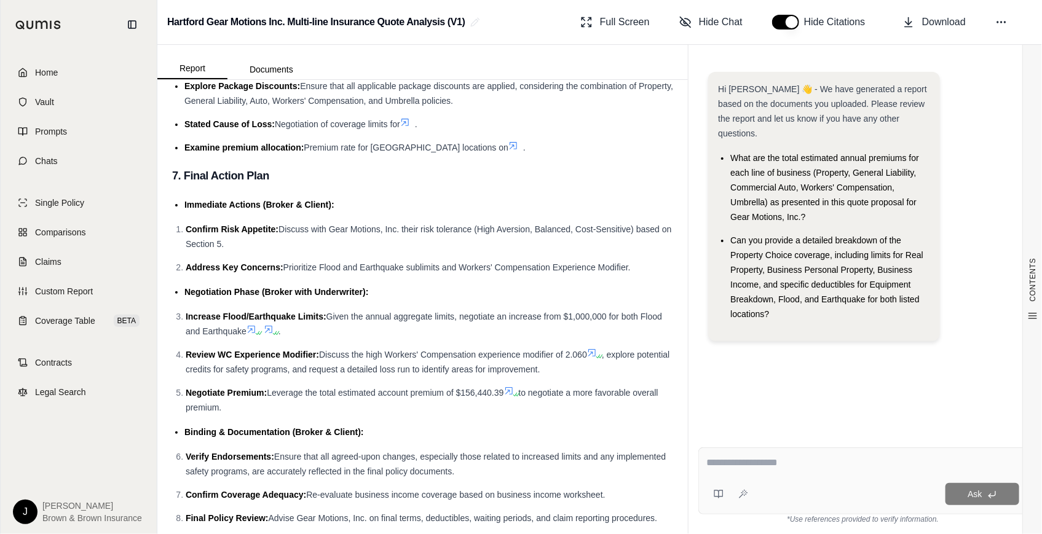
drag, startPoint x: 686, startPoint y: 185, endPoint x: 625, endPoint y: 409, distance: 231.8
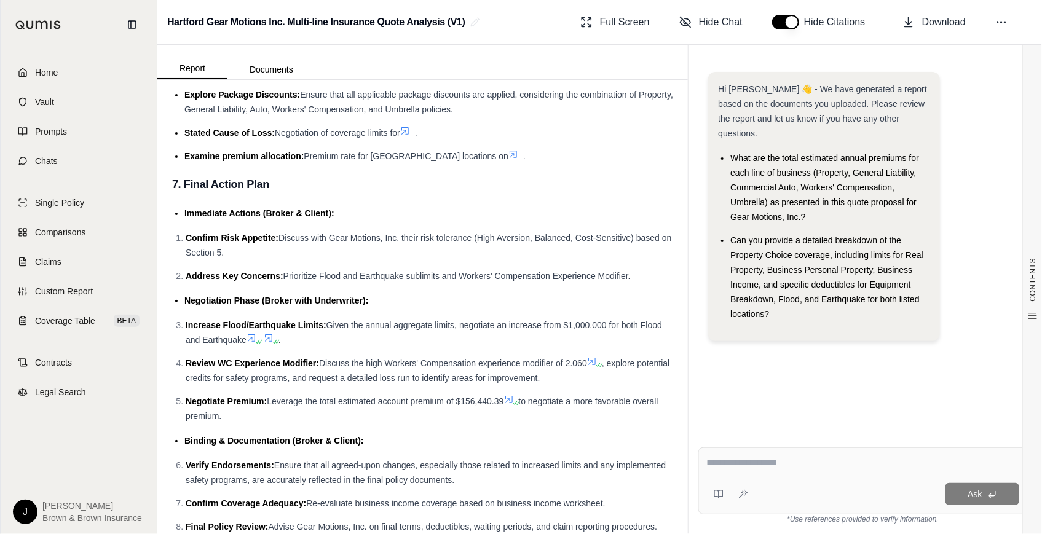
scroll to position [7173, 0]
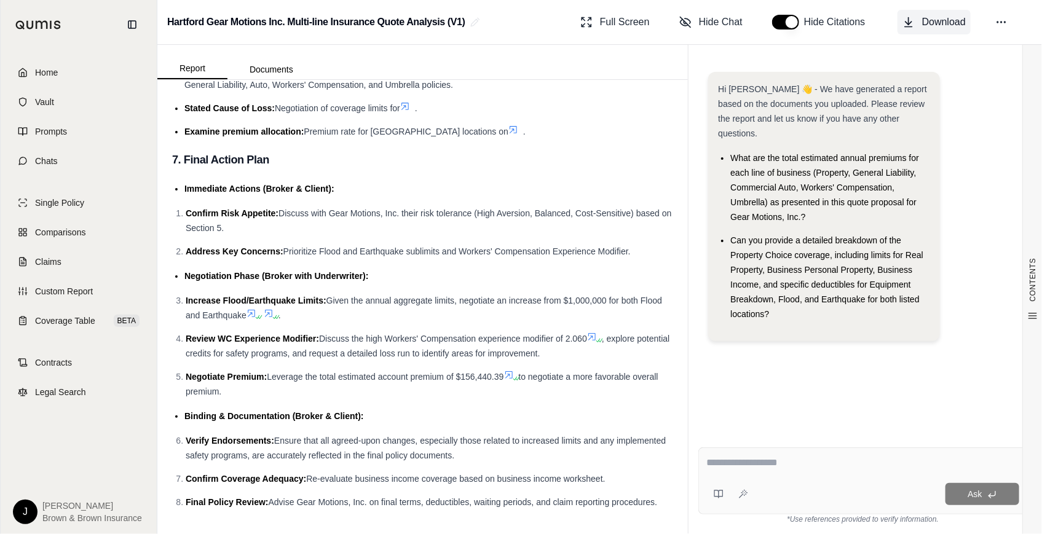
click at [956, 25] on span "Download" at bounding box center [945, 22] width 44 height 15
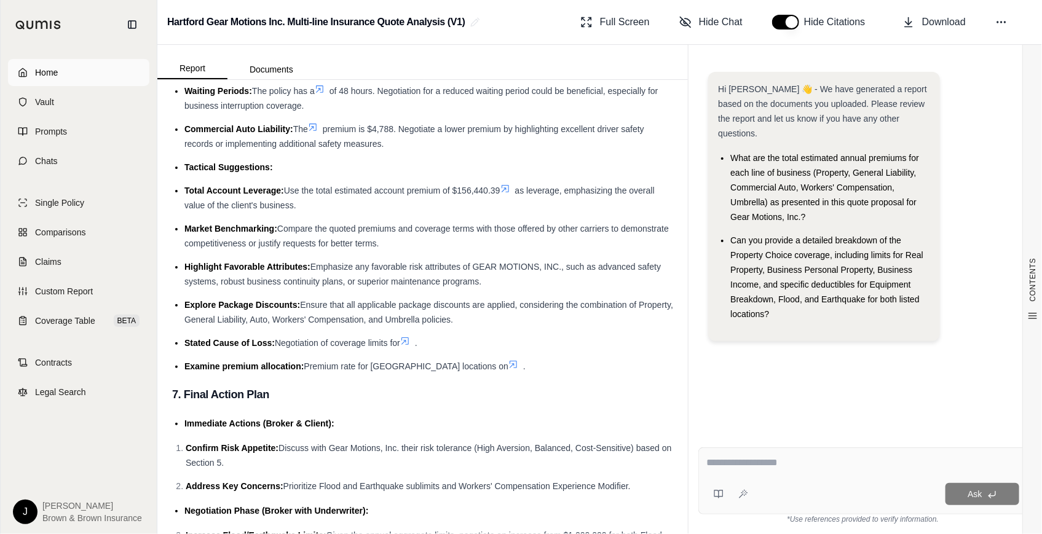
click at [56, 73] on span "Home" at bounding box center [46, 72] width 23 height 12
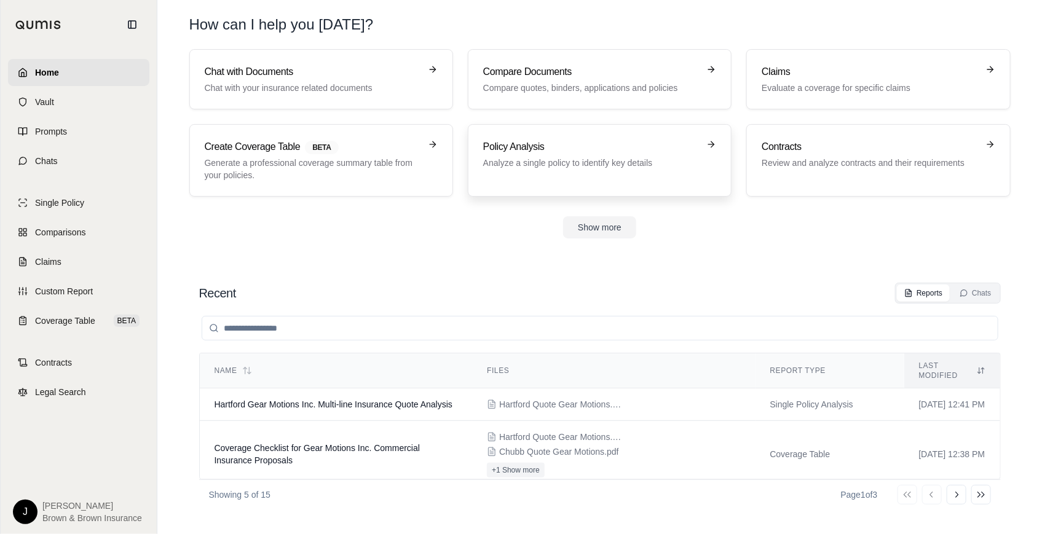
click at [570, 151] on h3 "Policy Analysis" at bounding box center [591, 147] width 216 height 15
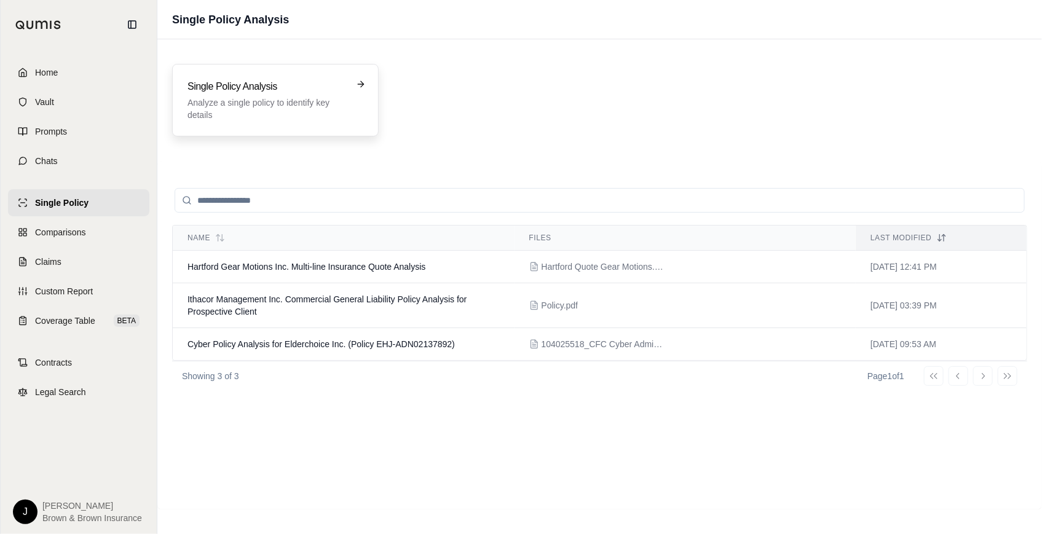
click at [236, 97] on p "Analyze a single policy to identify key details" at bounding box center [267, 109] width 159 height 25
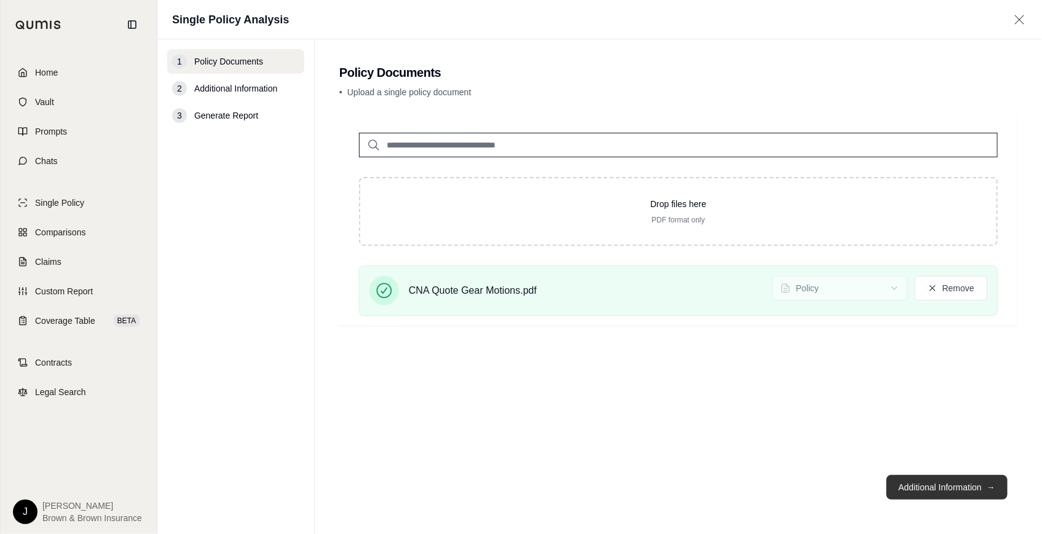
click at [899, 490] on button "Additional Information →" at bounding box center [947, 487] width 121 height 25
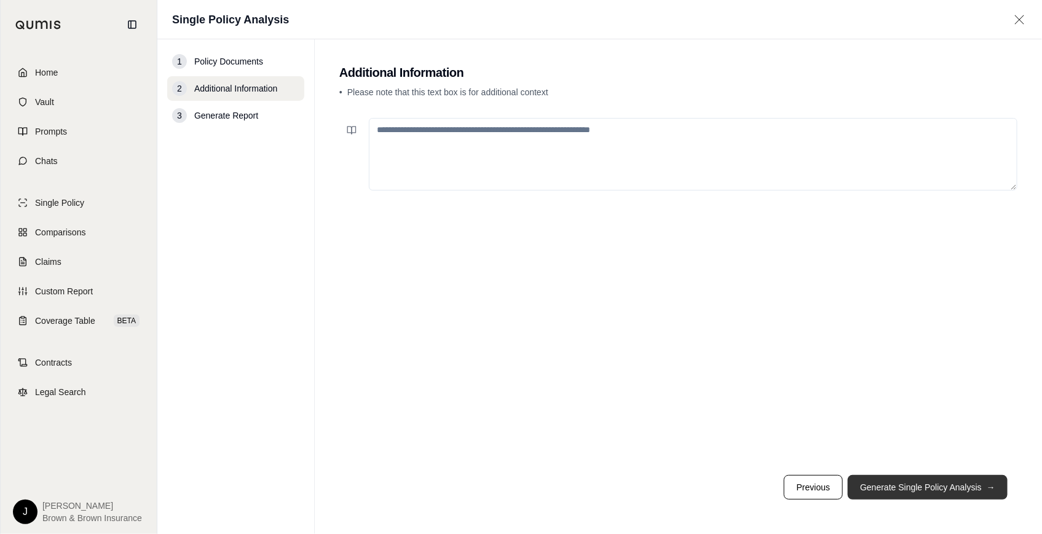
click at [957, 482] on button "Generate Single Policy Analysis →" at bounding box center [928, 487] width 160 height 25
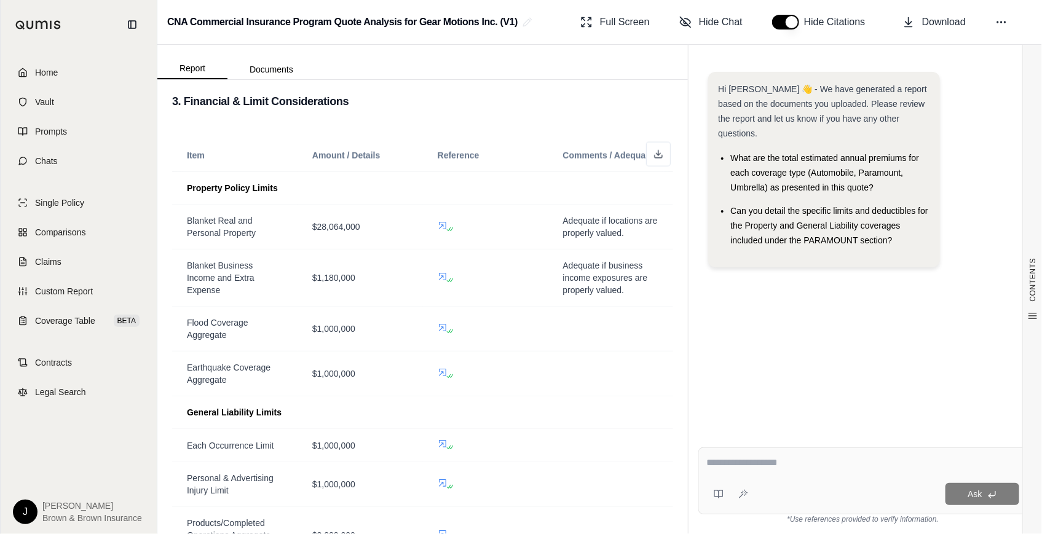
scroll to position [894, 0]
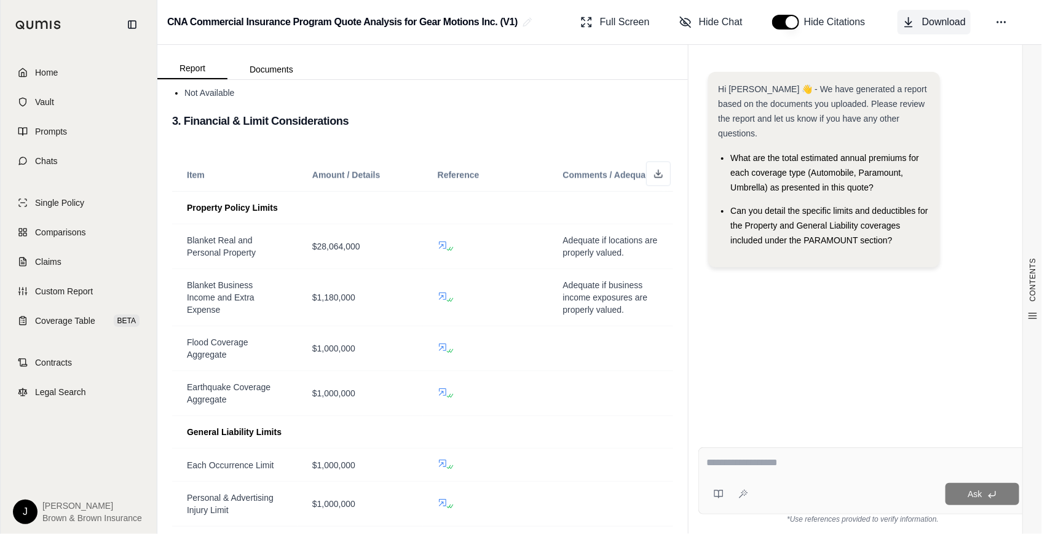
click at [943, 28] on span "Download" at bounding box center [945, 22] width 44 height 15
click at [62, 75] on link "Home" at bounding box center [78, 72] width 141 height 27
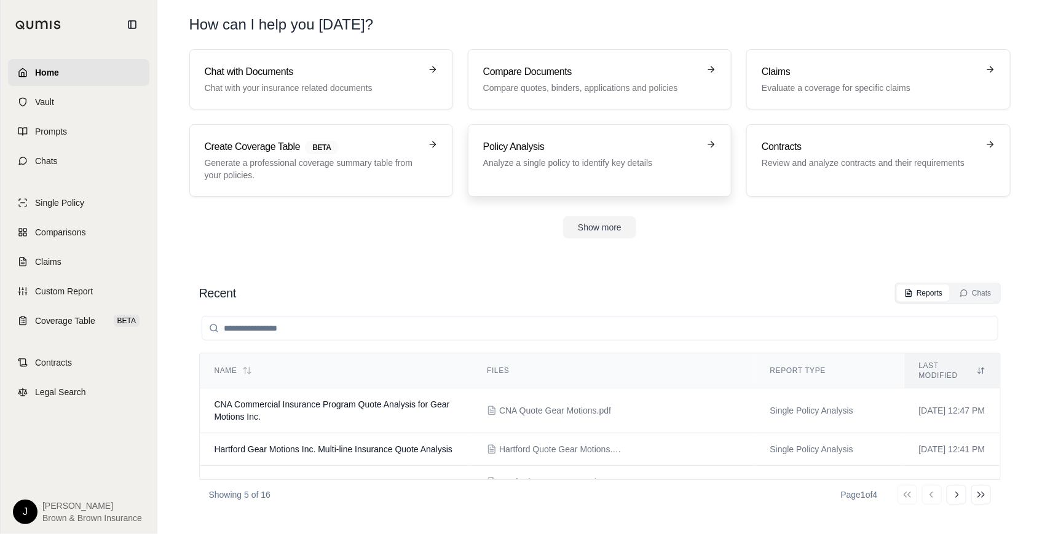
click at [554, 146] on h3 "Policy Analysis" at bounding box center [591, 147] width 216 height 15
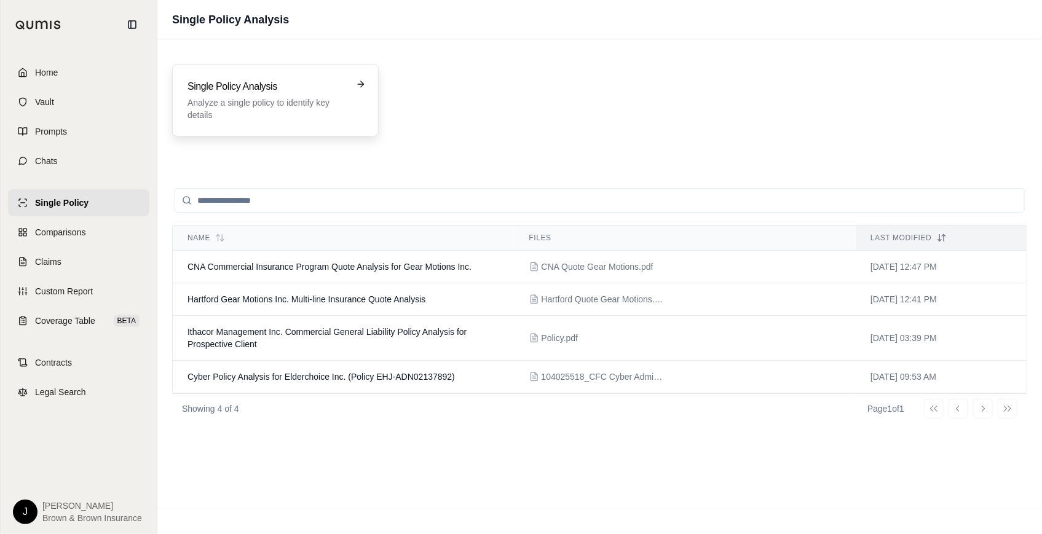
click at [226, 97] on p "Analyze a single policy to identify key details" at bounding box center [267, 109] width 159 height 25
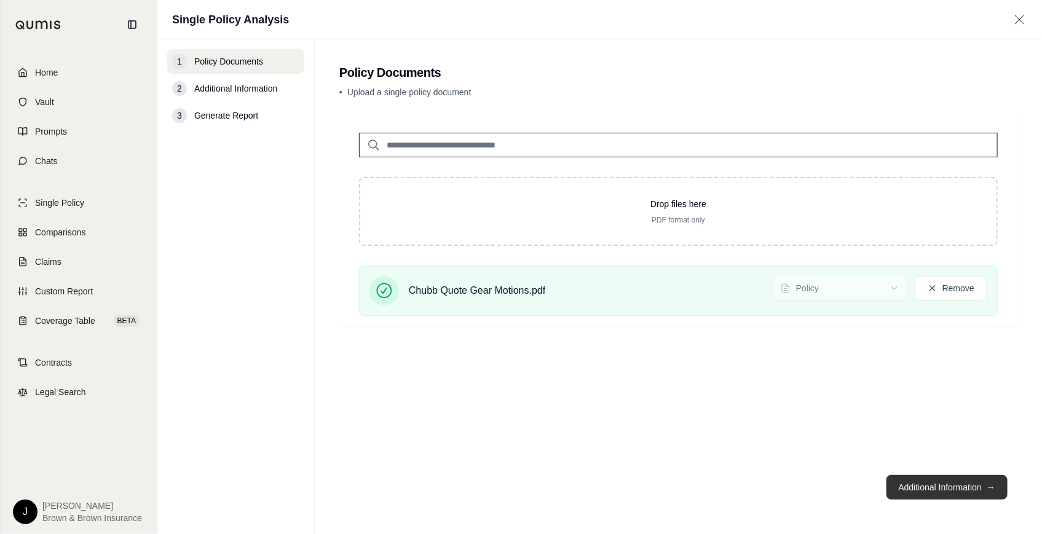
click at [919, 484] on button "Additional Information →" at bounding box center [947, 487] width 121 height 25
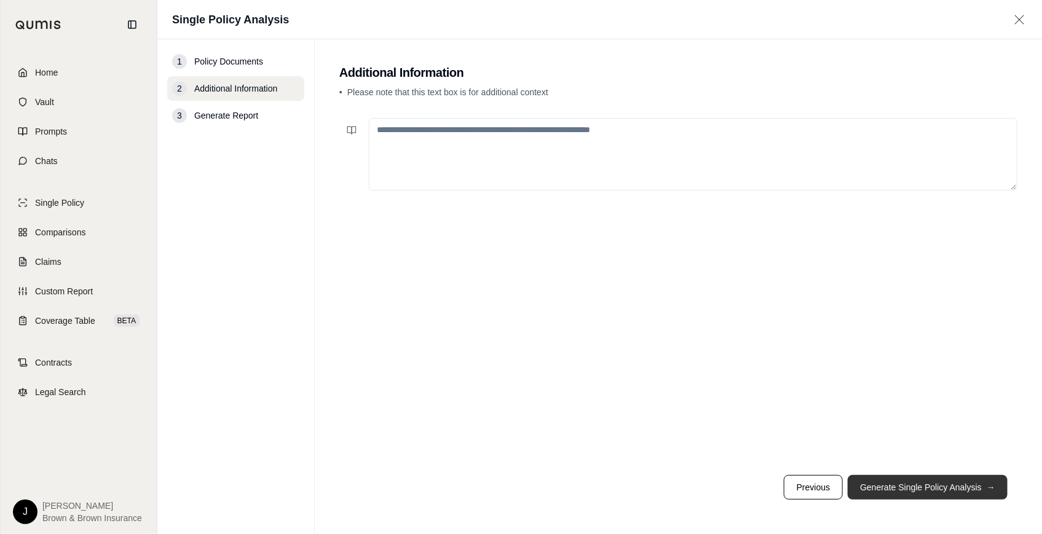
click at [928, 480] on button "Generate Single Policy Analysis →" at bounding box center [928, 487] width 160 height 25
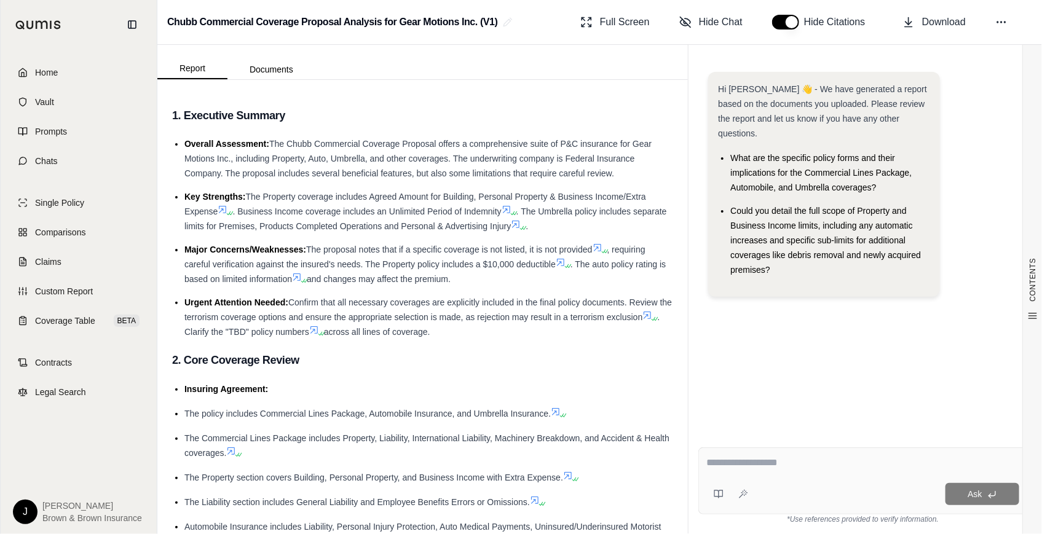
click at [504, 247] on span "The proposal notes that if a specific coverage is not listed, it is not provided" at bounding box center [449, 250] width 286 height 10
click at [60, 318] on span "Coverage Table" at bounding box center [65, 321] width 60 height 12
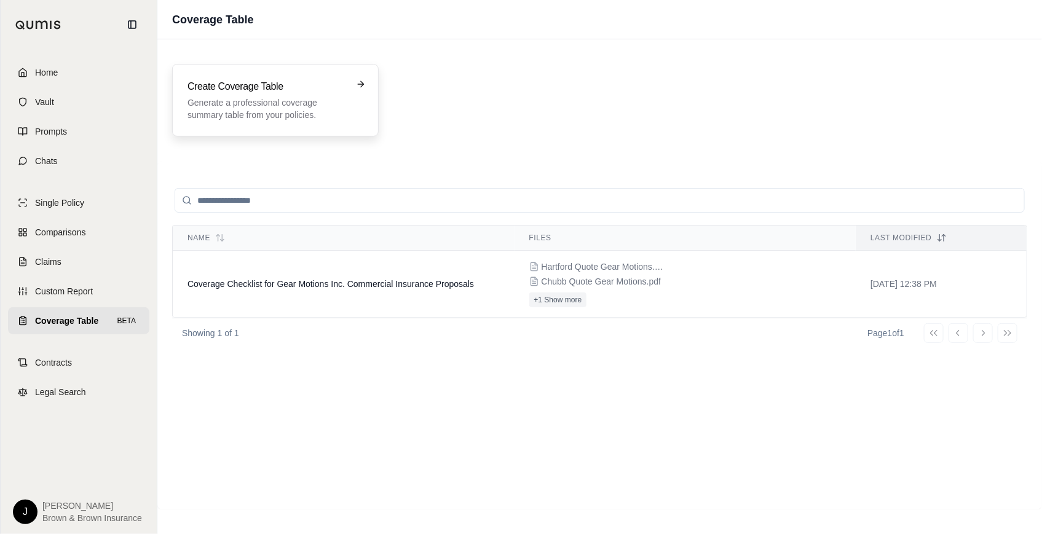
click at [283, 113] on p "Generate a professional coverage summary table from your policies." at bounding box center [267, 109] width 159 height 25
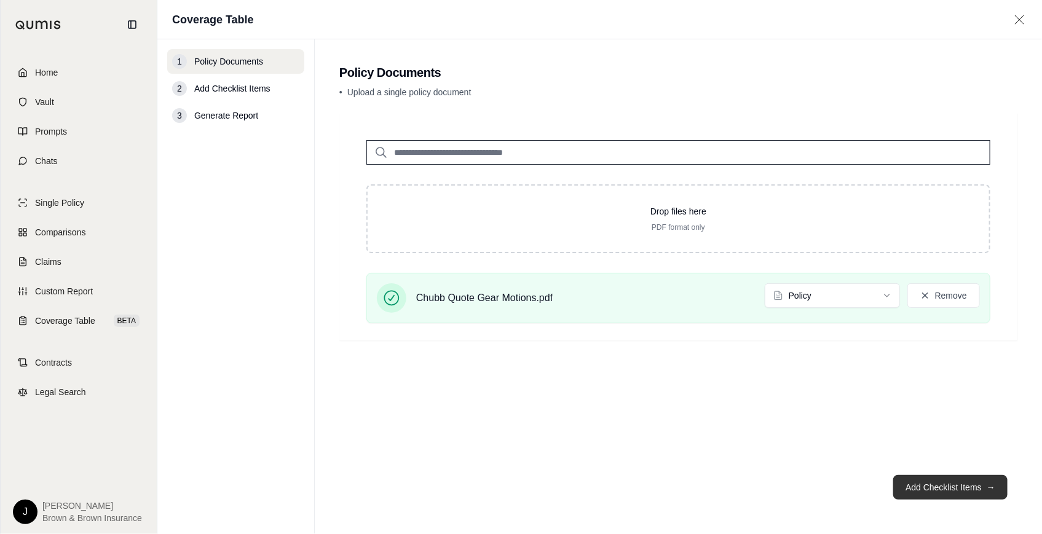
click at [942, 484] on button "Add Checklist Items →" at bounding box center [951, 487] width 114 height 25
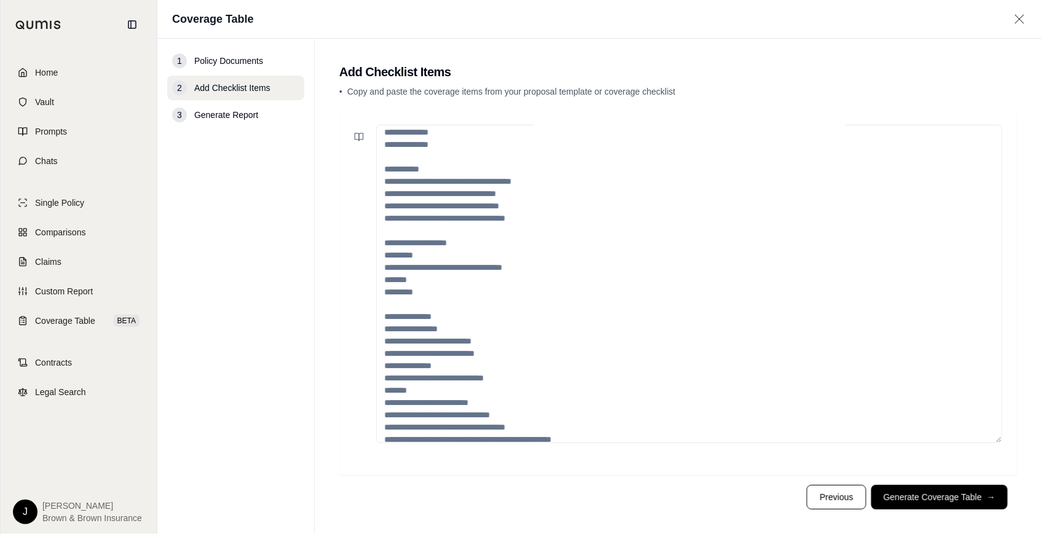
scroll to position [209, 0]
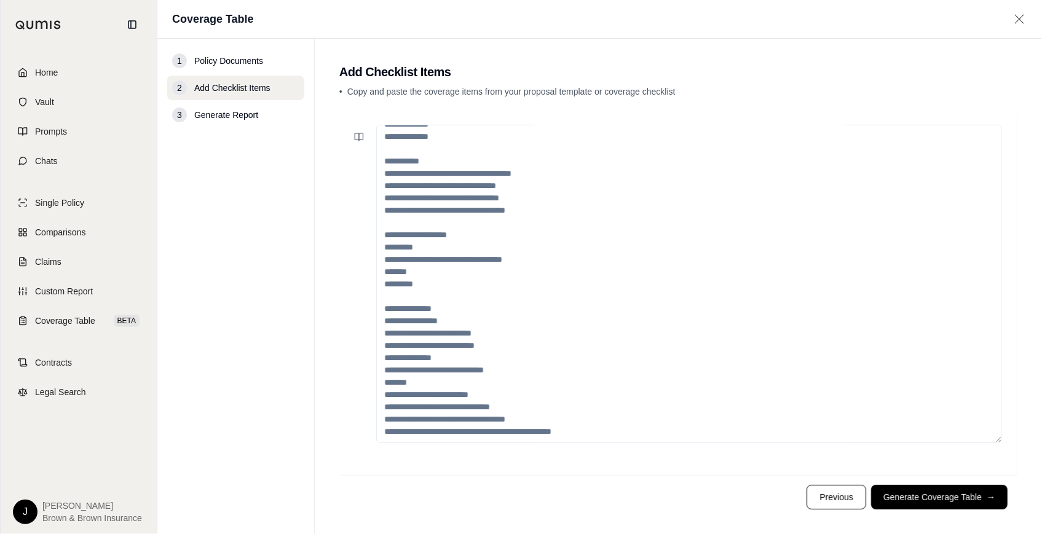
click at [435, 357] on textarea at bounding box center [689, 284] width 626 height 319
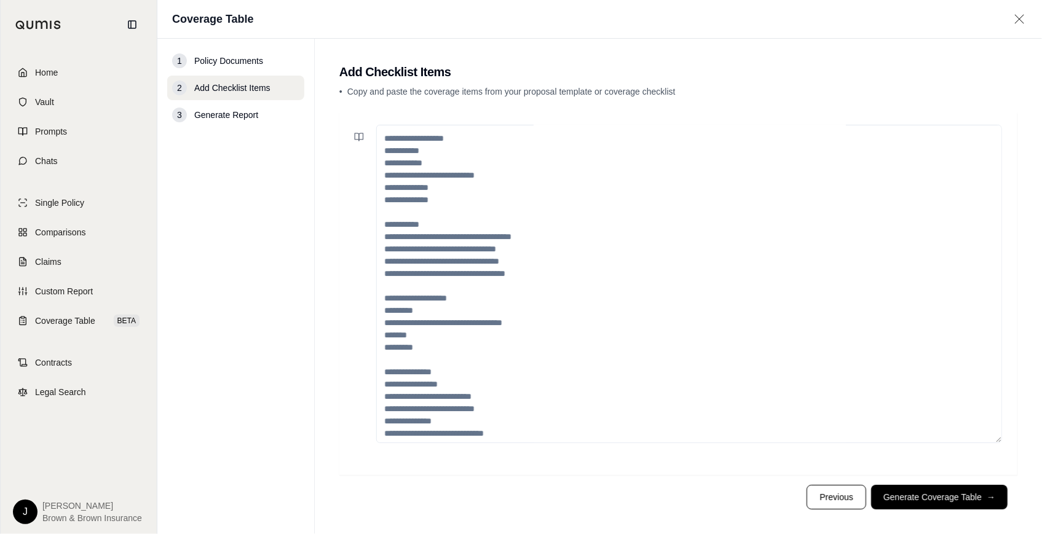
scroll to position [0, 0]
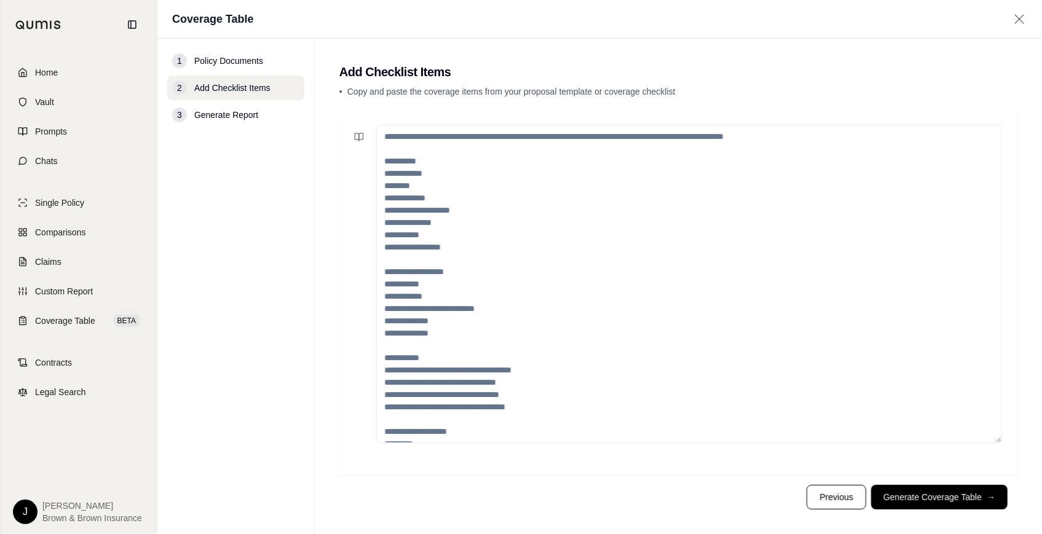
drag, startPoint x: 382, startPoint y: 171, endPoint x: 522, endPoint y: 395, distance: 263.8
click at [522, 395] on textarea at bounding box center [689, 284] width 626 height 319
click at [447, 174] on textarea at bounding box center [689, 284] width 626 height 319
click at [512, 403] on textarea at bounding box center [689, 284] width 626 height 319
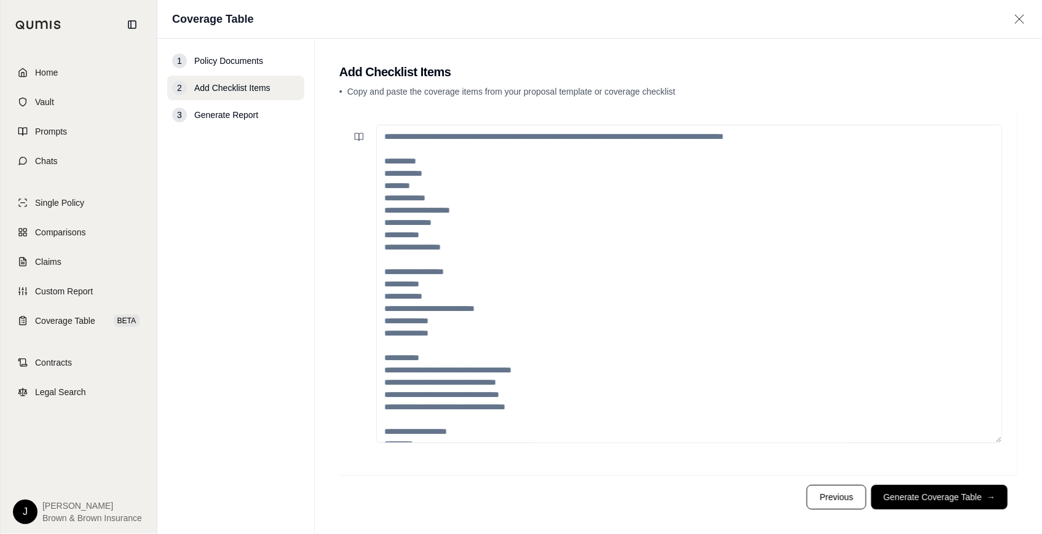
click at [512, 403] on textarea at bounding box center [689, 284] width 626 height 319
drag, startPoint x: 554, startPoint y: 405, endPoint x: 381, endPoint y: 178, distance: 284.8
click at [380, 180] on textarea at bounding box center [689, 284] width 626 height 319
click at [380, 177] on textarea at bounding box center [689, 284] width 626 height 319
click at [383, 173] on textarea at bounding box center [689, 284] width 626 height 319
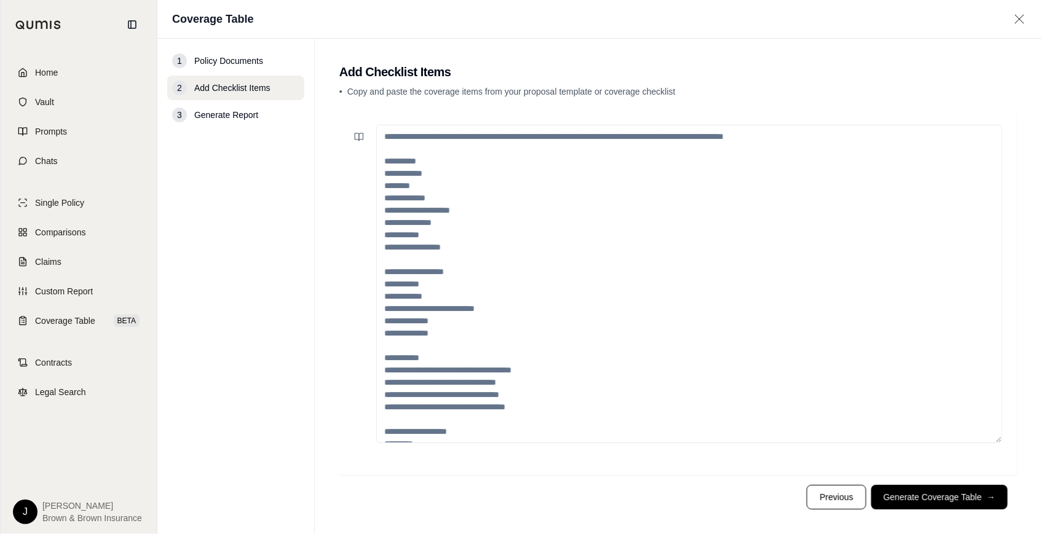
drag, startPoint x: 406, startPoint y: 169, endPoint x: 484, endPoint y: 359, distance: 205.5
click at [484, 359] on textarea at bounding box center [689, 284] width 626 height 319
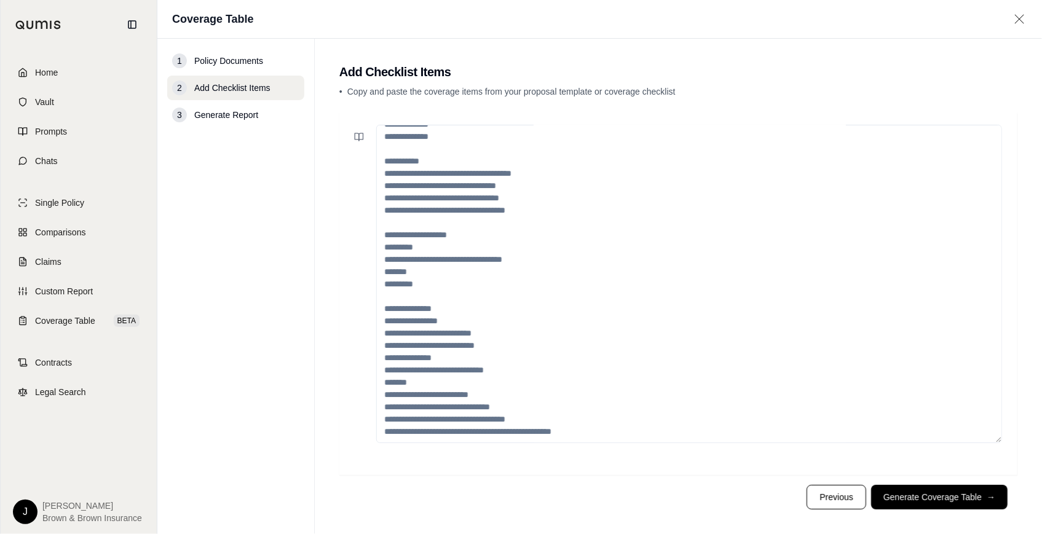
drag, startPoint x: 574, startPoint y: 426, endPoint x: 409, endPoint y: 178, distance: 298.2
click at [409, 178] on textarea at bounding box center [689, 284] width 626 height 319
click at [407, 174] on textarea at bounding box center [689, 284] width 626 height 319
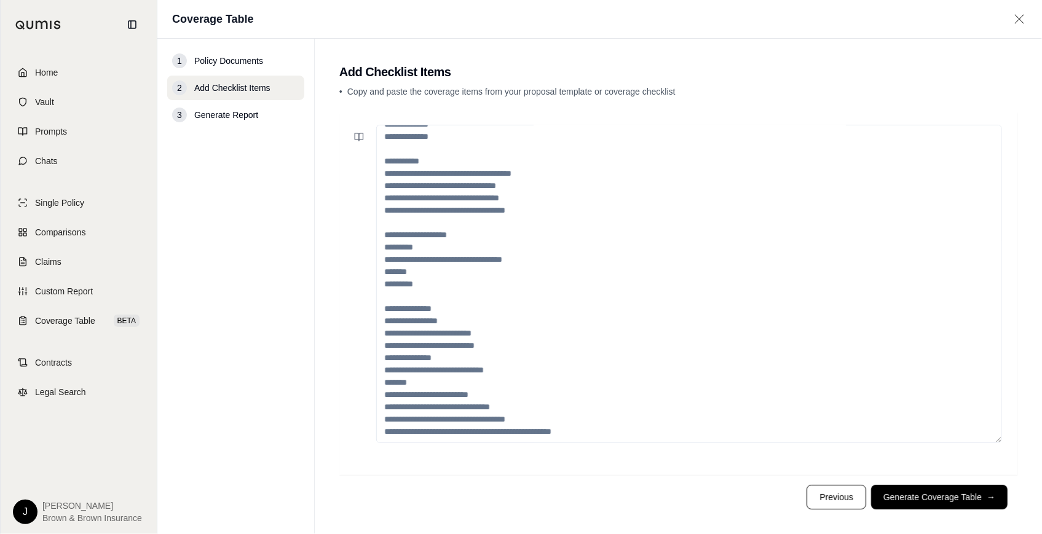
drag, startPoint x: 407, startPoint y: 174, endPoint x: 638, endPoint y: 294, distance: 260.0
click at [638, 294] on textarea at bounding box center [689, 284] width 626 height 319
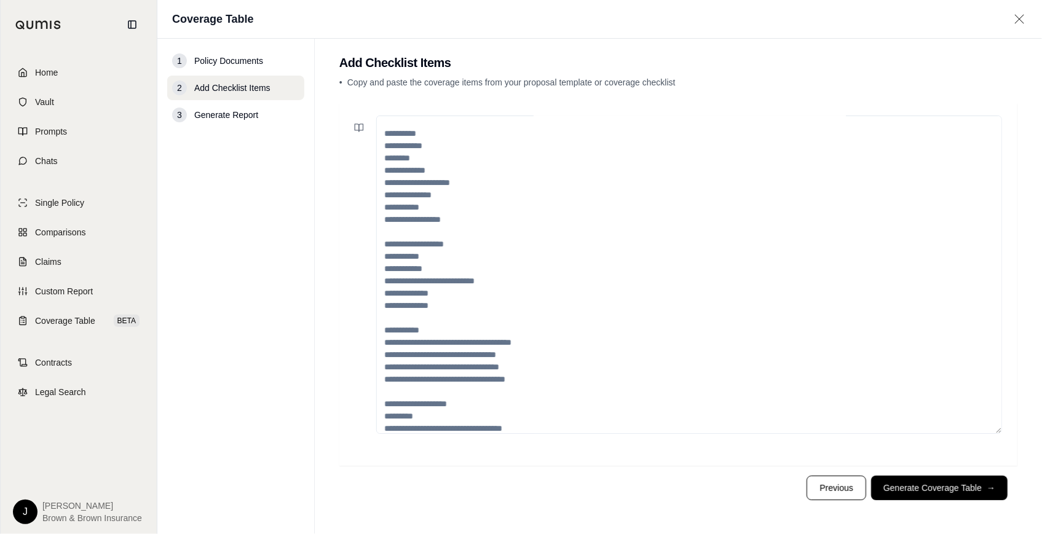
scroll to position [0, 0]
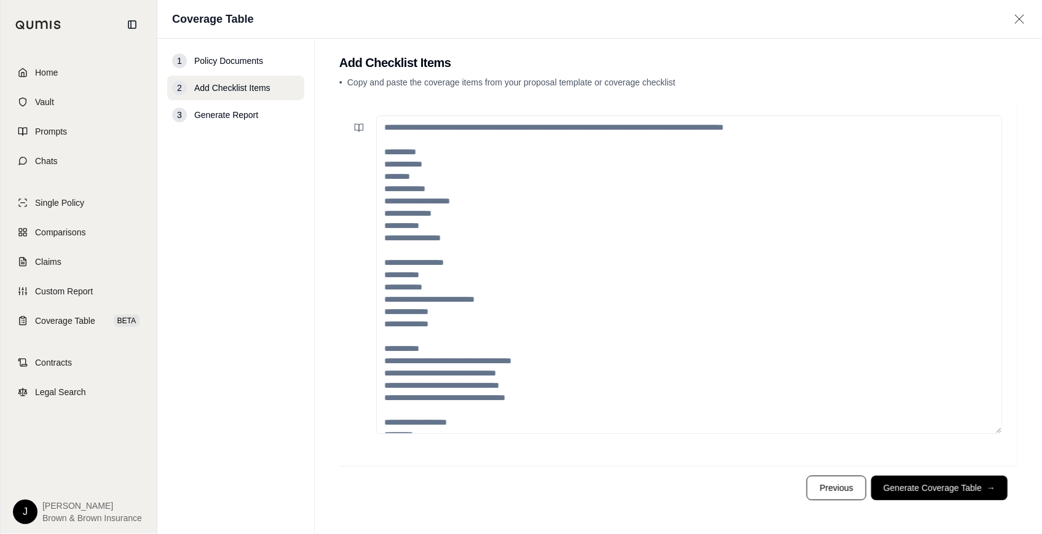
click at [410, 165] on textarea at bounding box center [689, 275] width 626 height 319
click at [58, 69] on link "Home" at bounding box center [78, 72] width 141 height 27
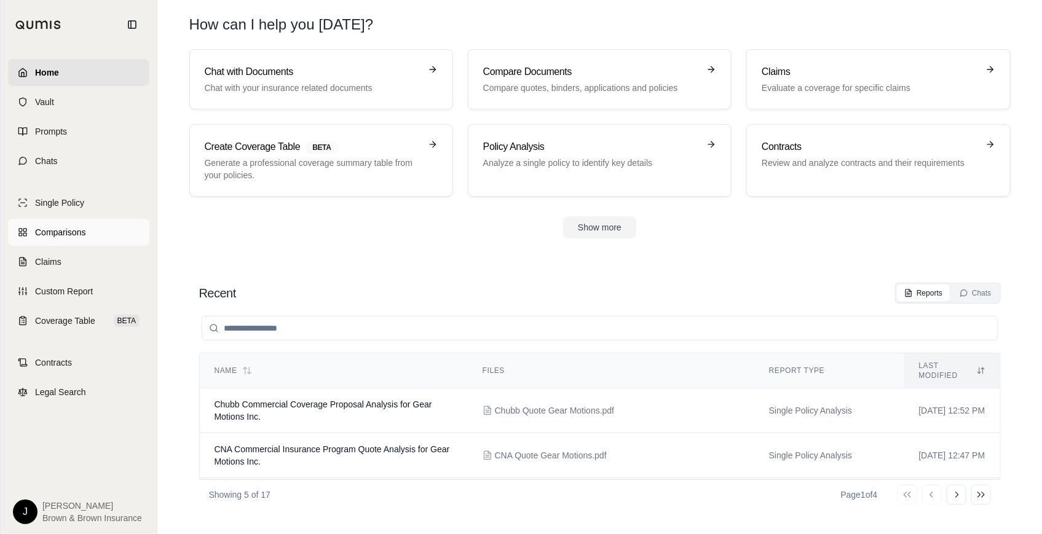
click at [79, 228] on span "Comparisons" at bounding box center [60, 232] width 50 height 12
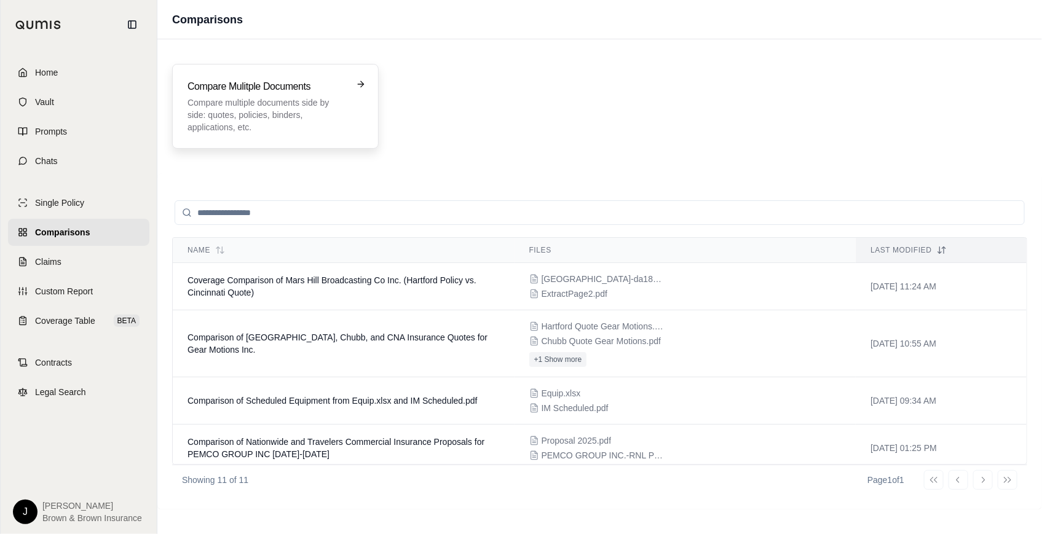
click at [331, 109] on p "Compare multiple documents side by side: quotes, policies, binders, application…" at bounding box center [267, 115] width 159 height 37
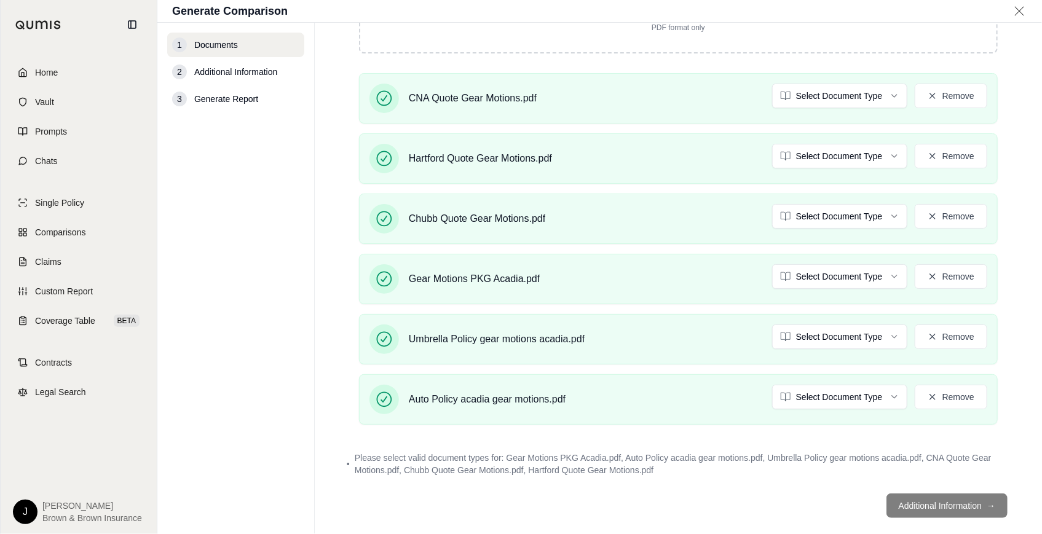
scroll to position [379, 0]
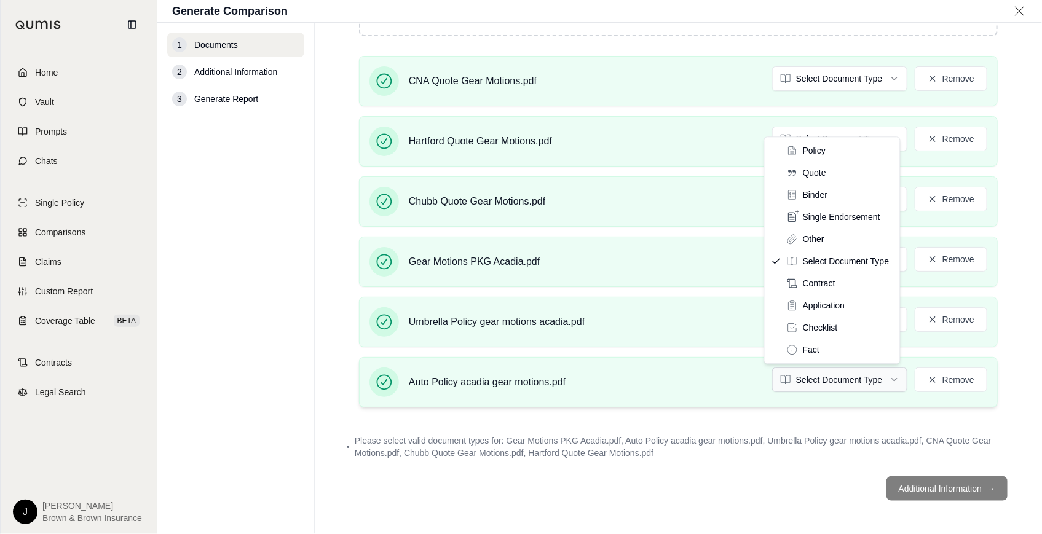
click at [862, 386] on html "Home Vault Prompts Chats Single Policy Comparisons Claims Custom Report Coverag…" at bounding box center [521, 267] width 1042 height 534
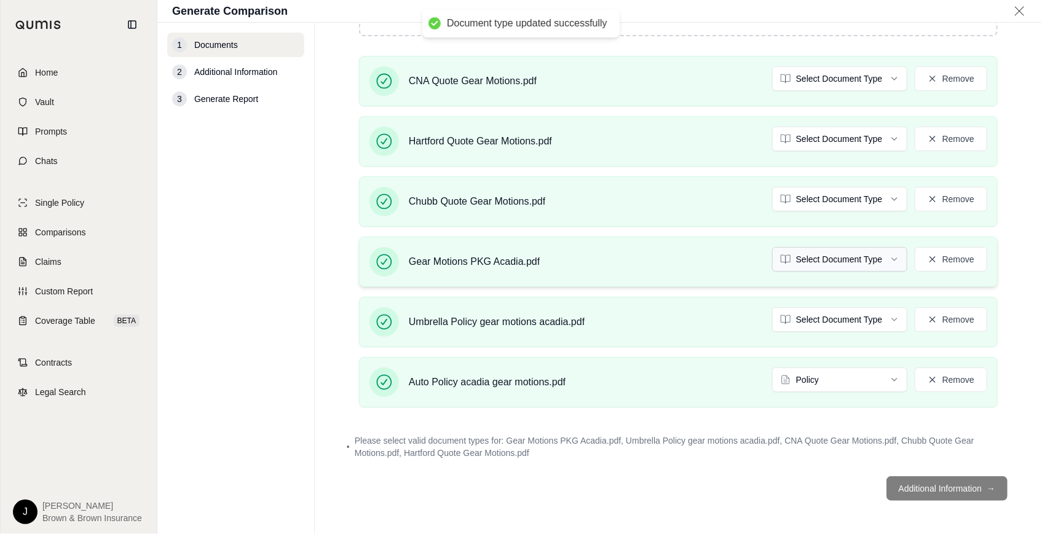
click at [793, 319] on html "Document type updated successfully Home Vault Prompts Chats Single Policy Compa…" at bounding box center [521, 267] width 1042 height 534
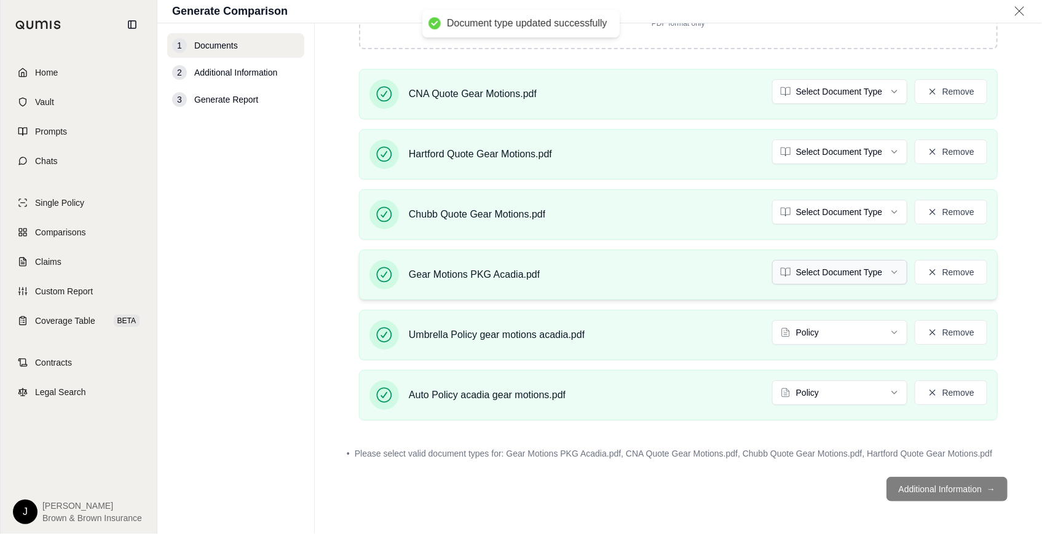
click at [803, 266] on html "Document type updated successfully Home Vault Prompts Chats Single Policy Compa…" at bounding box center [521, 267] width 1042 height 534
click at [810, 212] on html "Home Vault Prompts Chats Single Policy Comparisons Claims Custom Report Coverag…" at bounding box center [521, 267] width 1042 height 534
click at [812, 157] on html "Document type updated successfully Home Vault Prompts Chats Single Policy Compa…" at bounding box center [521, 267] width 1042 height 534
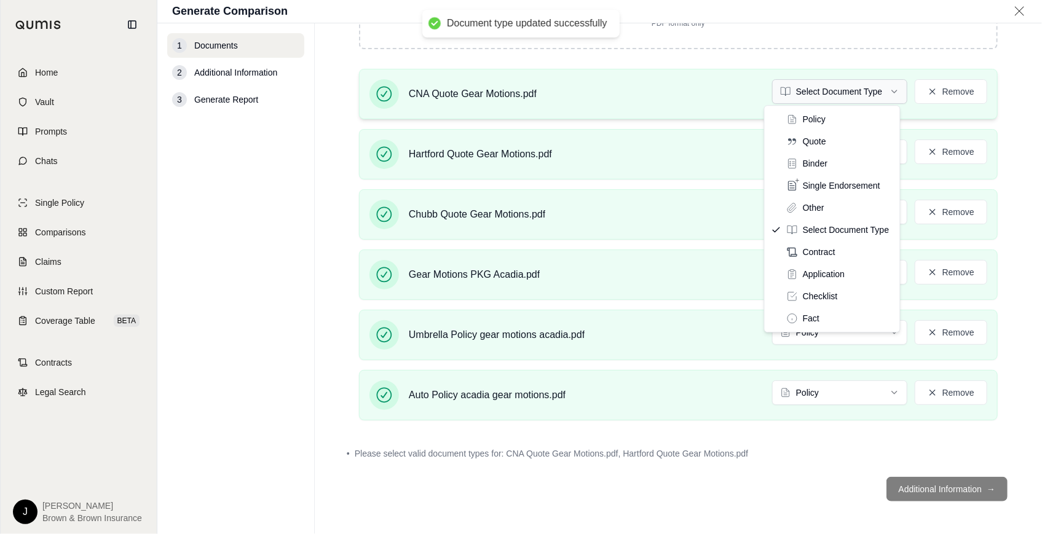
click at [853, 87] on html "Document type updated successfully Home Vault Prompts Chats Single Policy Compa…" at bounding box center [521, 267] width 1042 height 534
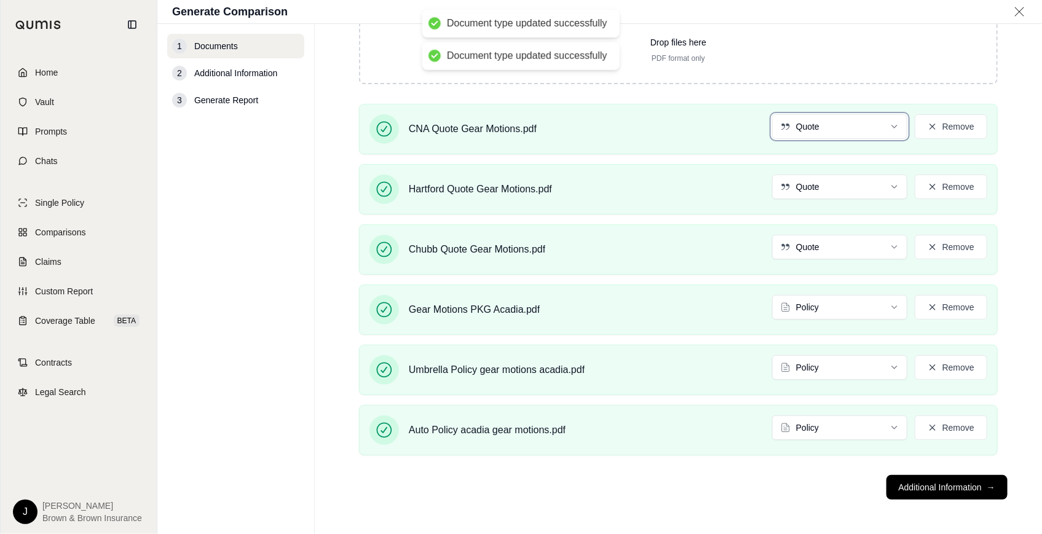
scroll to position [331, 0]
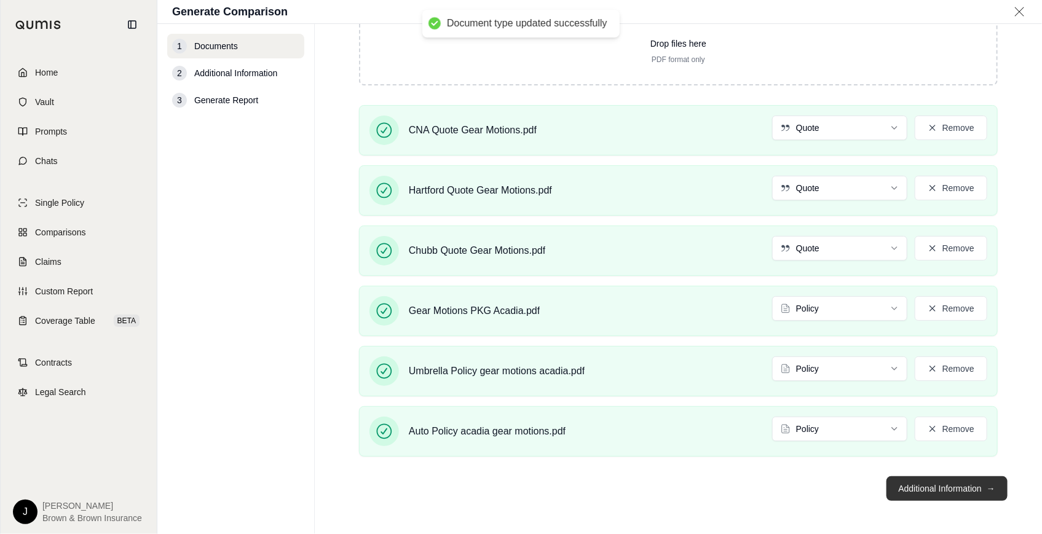
click at [919, 487] on button "Additional Information →" at bounding box center [947, 489] width 121 height 25
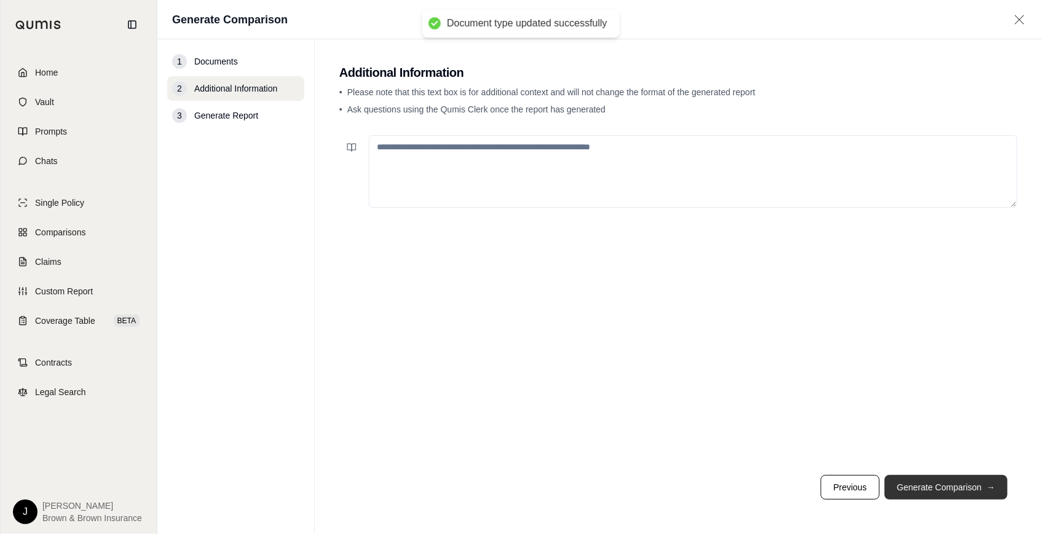
scroll to position [0, 0]
click at [980, 487] on button "Generate Comparison →" at bounding box center [946, 487] width 123 height 25
